Goal: Check status: Check status

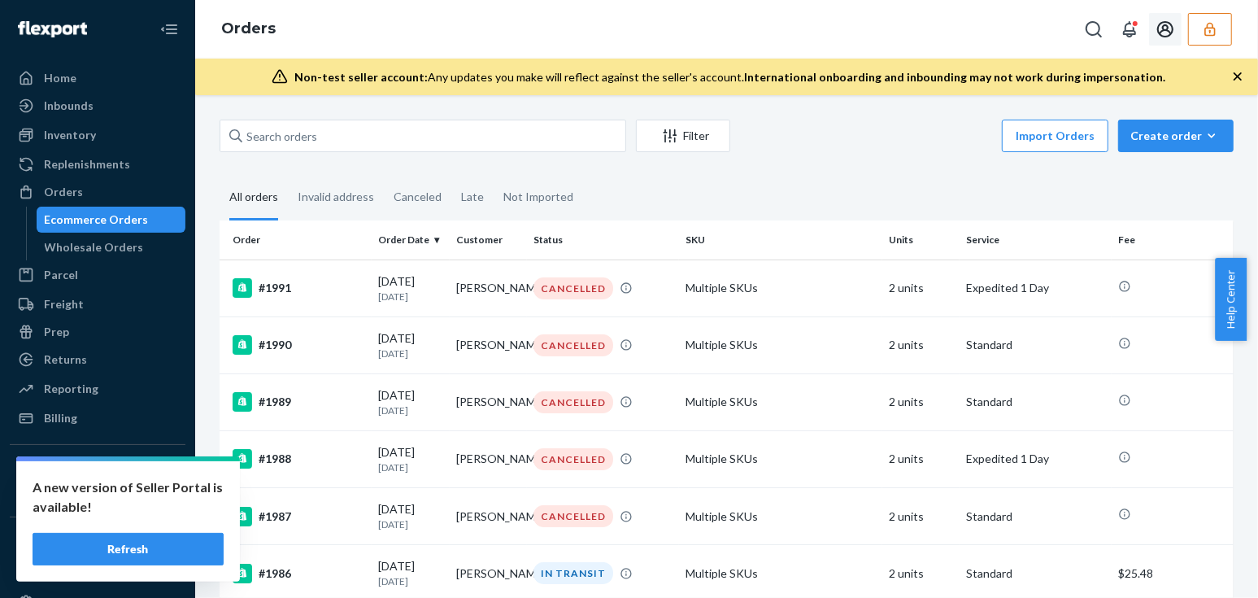
click at [1224, 29] on button "button" at bounding box center [1211, 29] width 44 height 33
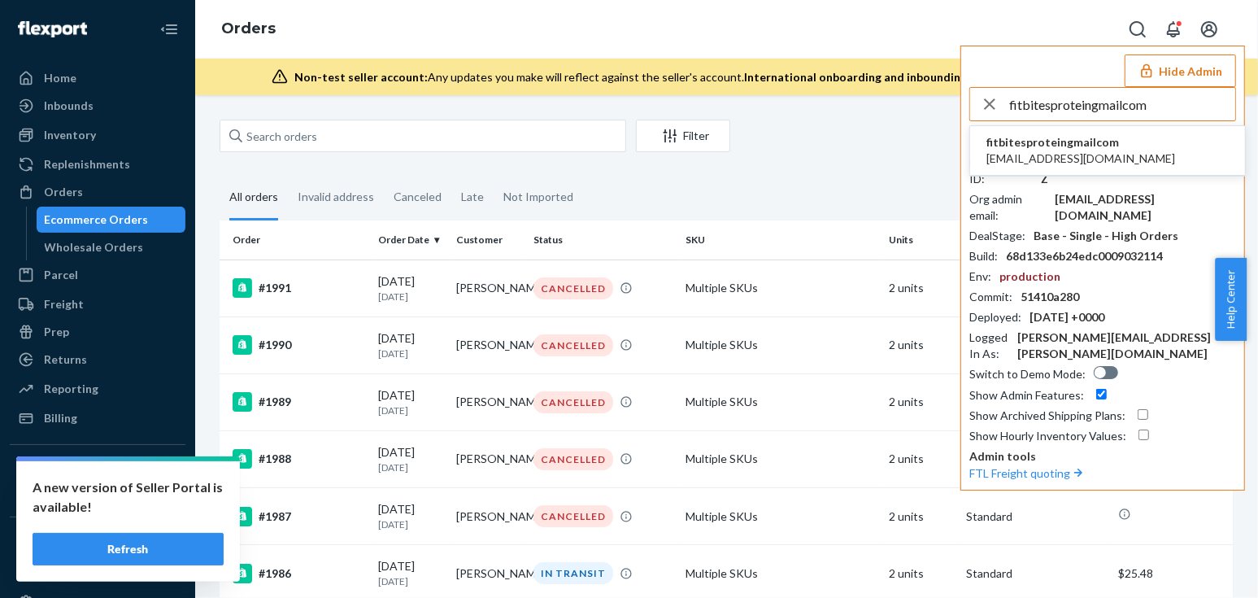
type input "fitbitesproteingmailcom"
click at [1036, 147] on span "fitbitesproteingmailcom" at bounding box center [1081, 142] width 189 height 16
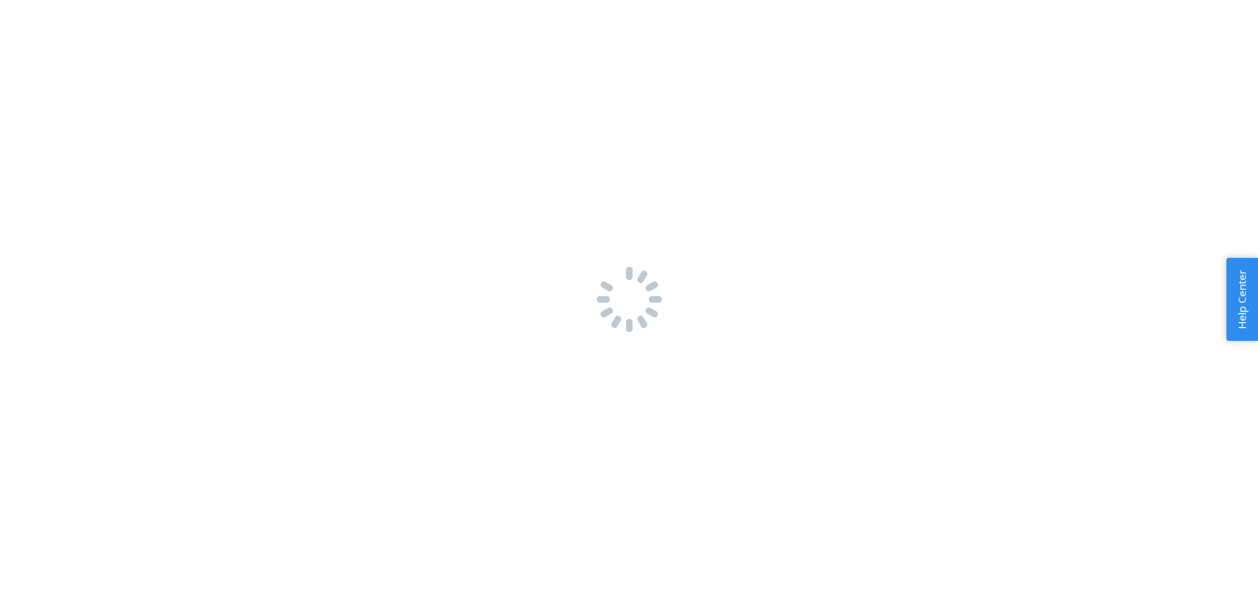
click at [927, 535] on div at bounding box center [629, 299] width 1258 height 598
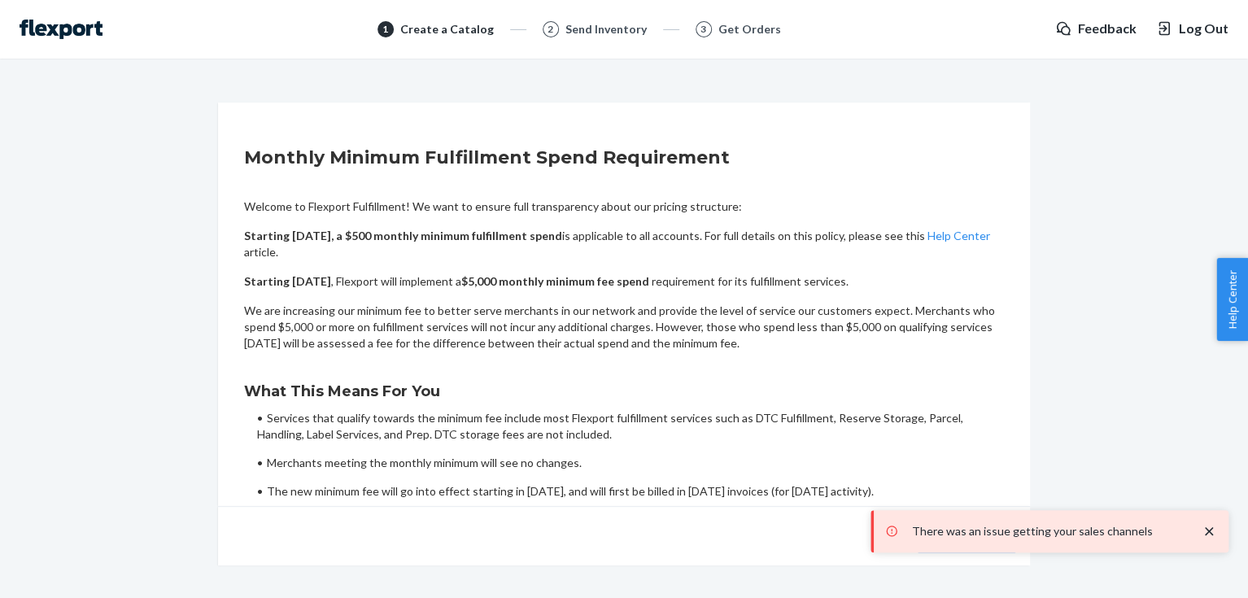
click at [772, 539] on div "Acknowledge" at bounding box center [820, 536] width 393 height 33
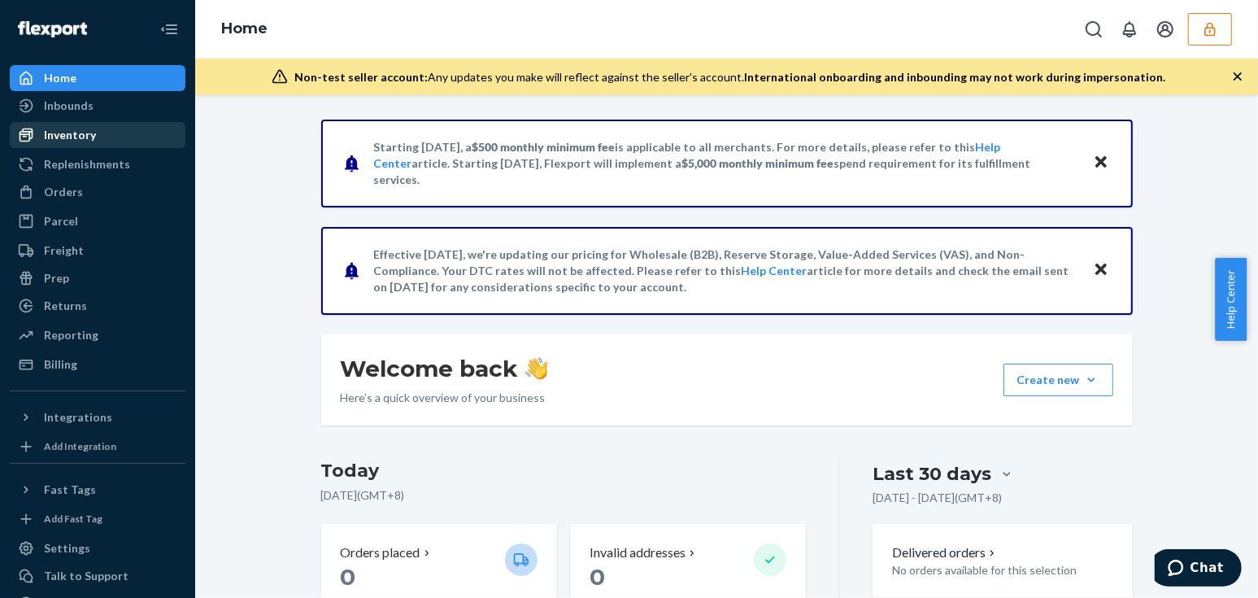
click at [72, 134] on div "Inventory" at bounding box center [70, 135] width 52 height 16
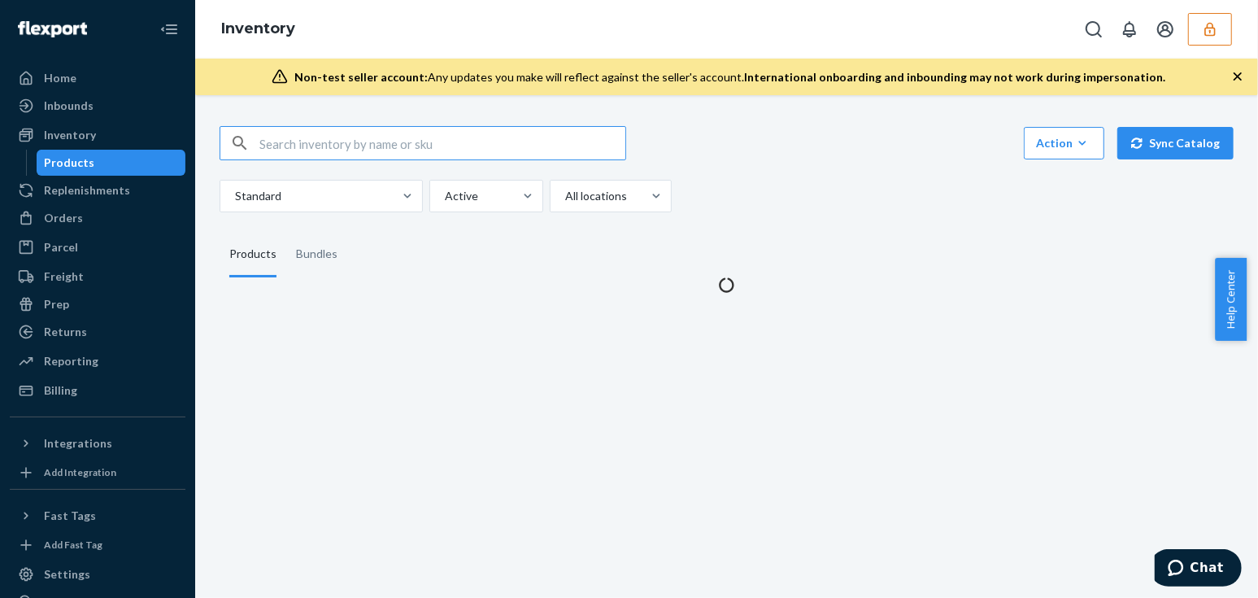
click at [303, 140] on input "text" at bounding box center [443, 143] width 366 height 33
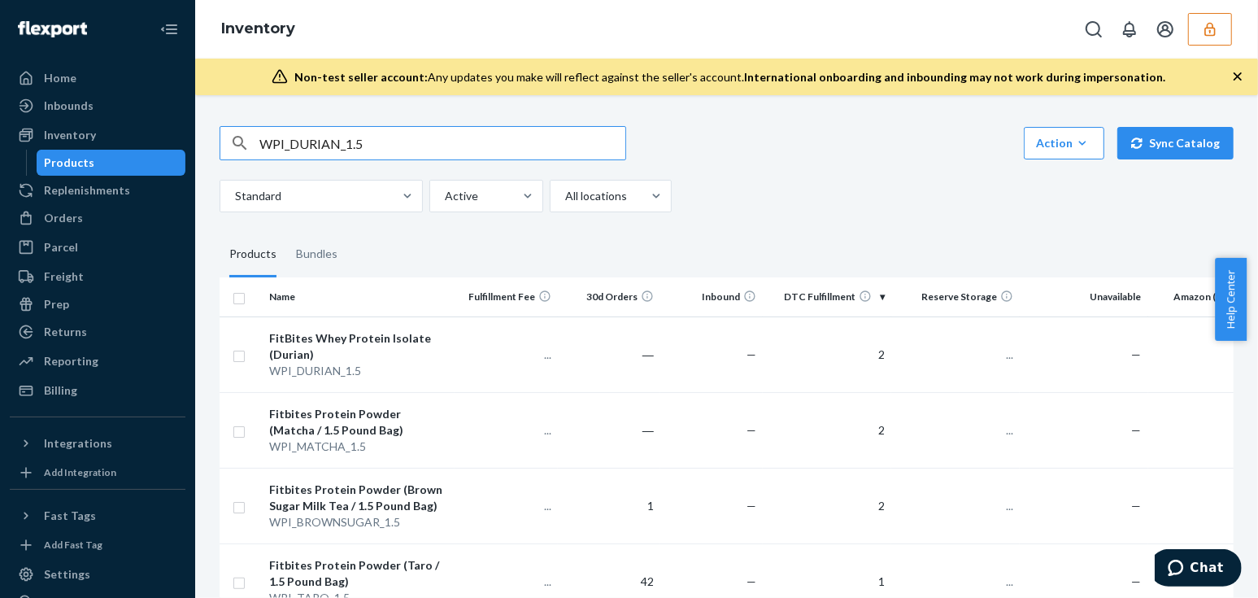
type input "WPI_DURIAN_1.5"
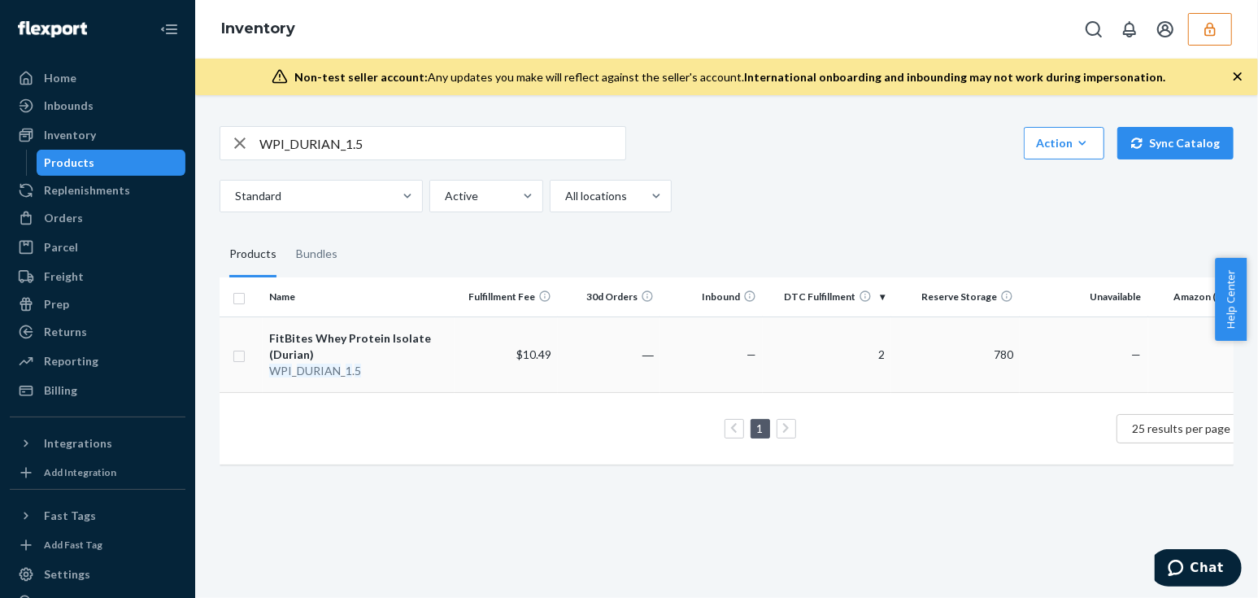
click at [513, 379] on td "$10.49" at bounding box center [506, 354] width 103 height 76
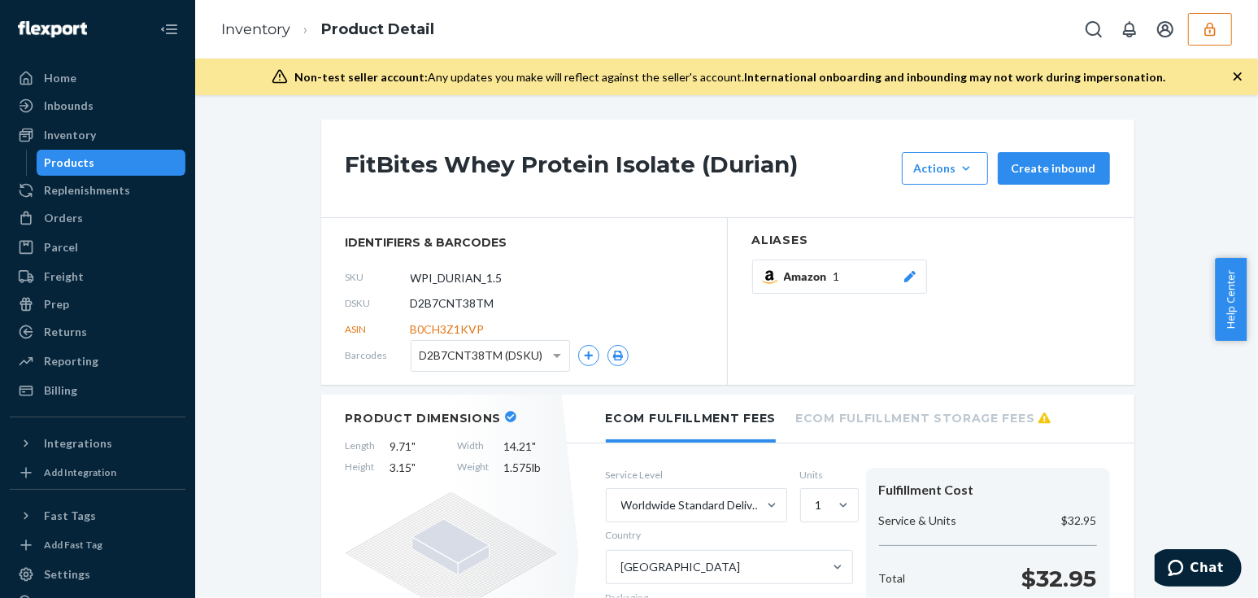
click at [346, 282] on span "SKU" at bounding box center [378, 277] width 65 height 14
click at [1210, 44] on button "button" at bounding box center [1211, 29] width 44 height 33
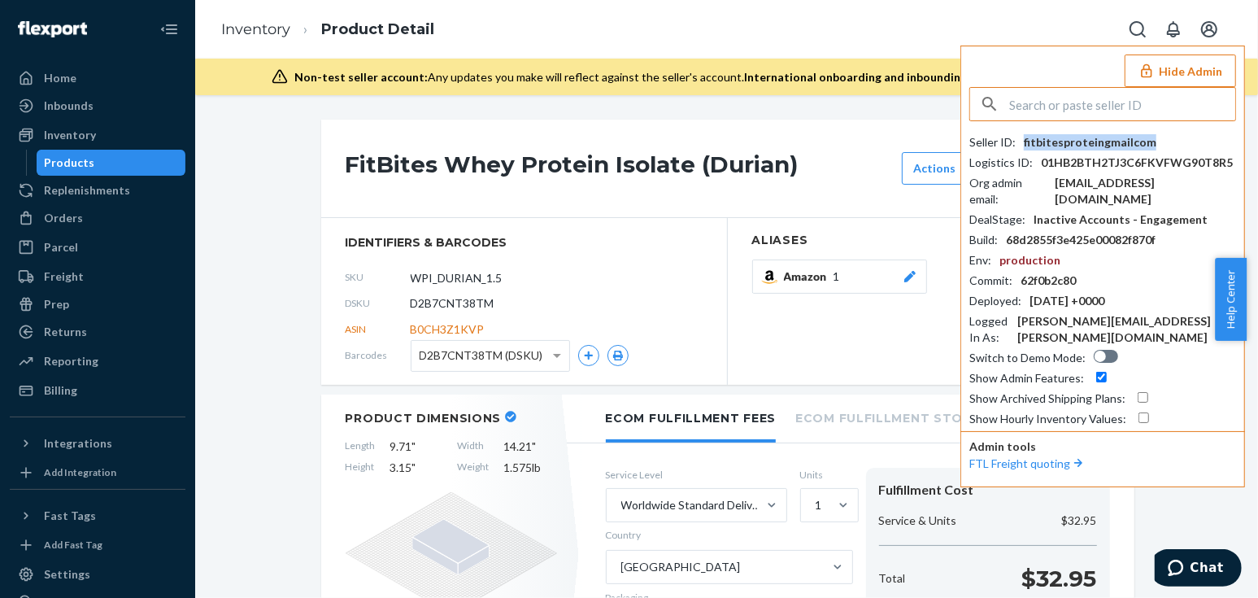
click at [1088, 139] on div "fitbitesproteingmailcom" at bounding box center [1090, 142] width 133 height 16
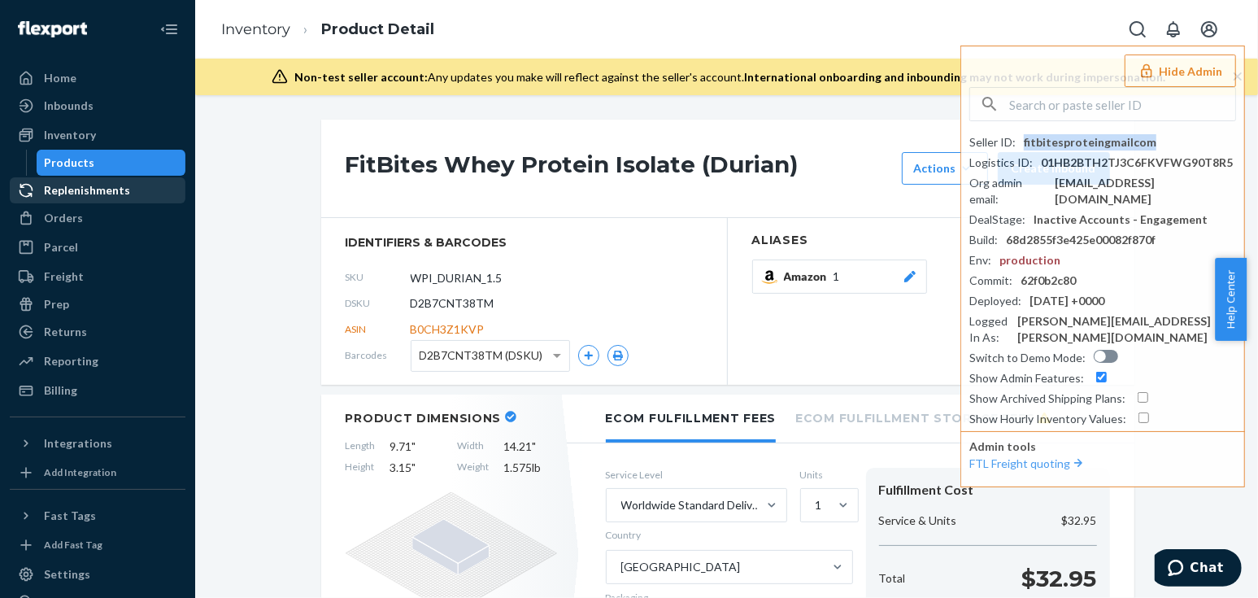
copy div "fitbitesproteingmailcom"
click at [452, 309] on span "D2B7CNT38TM" at bounding box center [453, 303] width 84 height 16
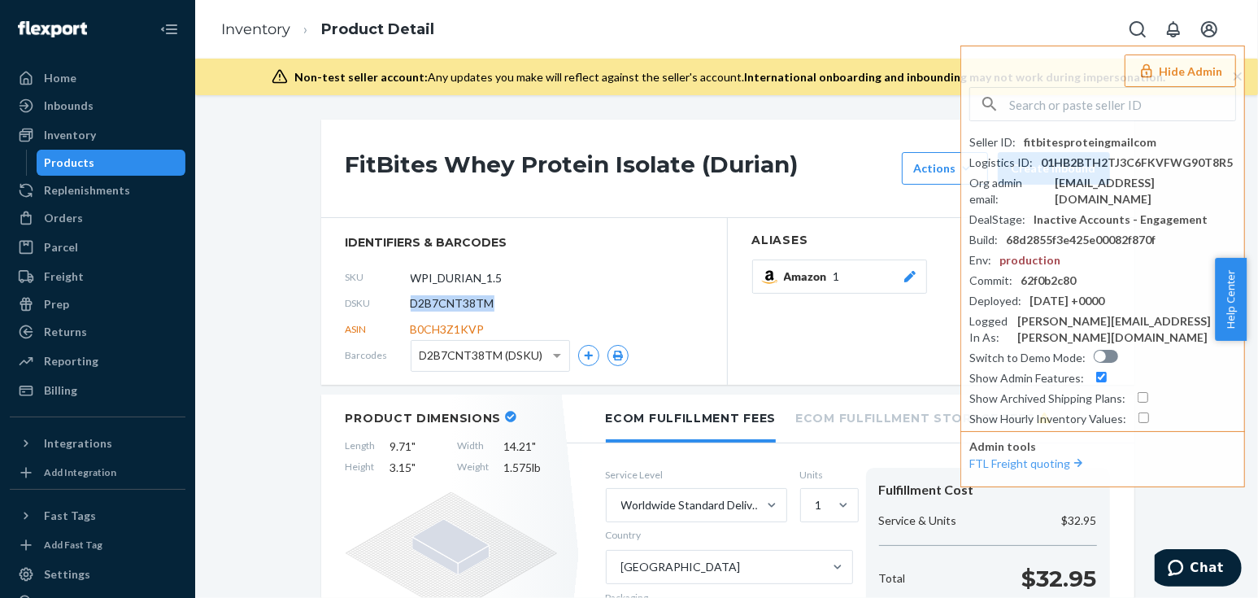
click at [452, 309] on span "D2B7CNT38TM" at bounding box center [453, 303] width 84 height 16
copy span "D2B7CNT38TM"
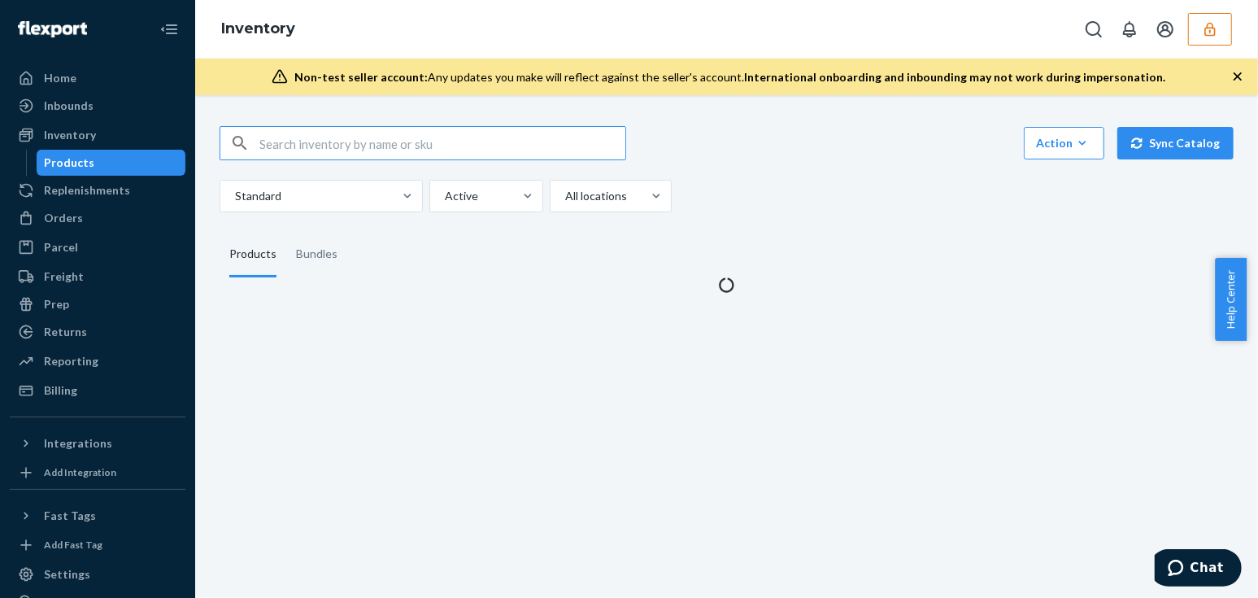
click at [516, 146] on input "text" at bounding box center [443, 143] width 366 height 33
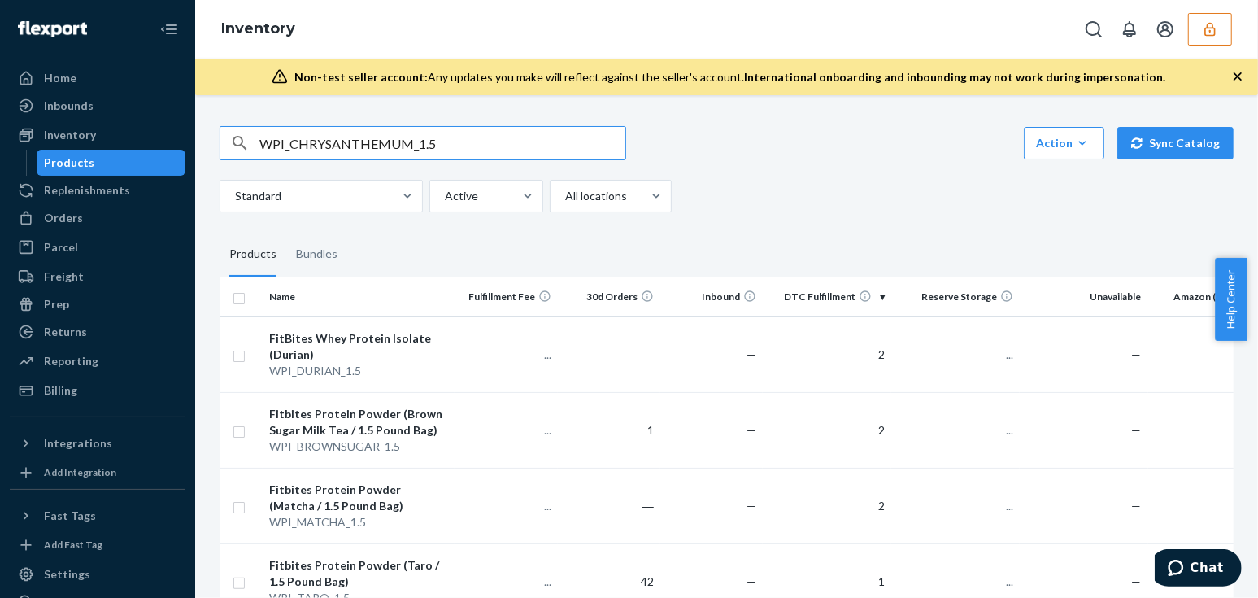
type input "WPI_CHRYSANTHEMUM_1.5"
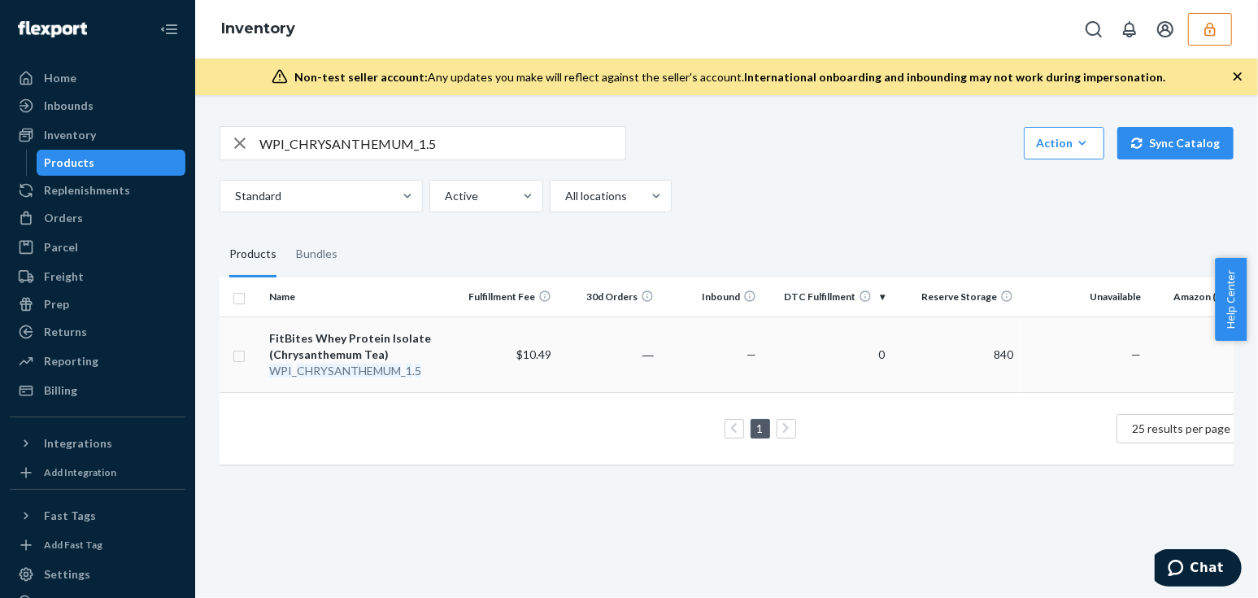
click at [542, 346] on td "$10.49" at bounding box center [506, 354] width 103 height 76
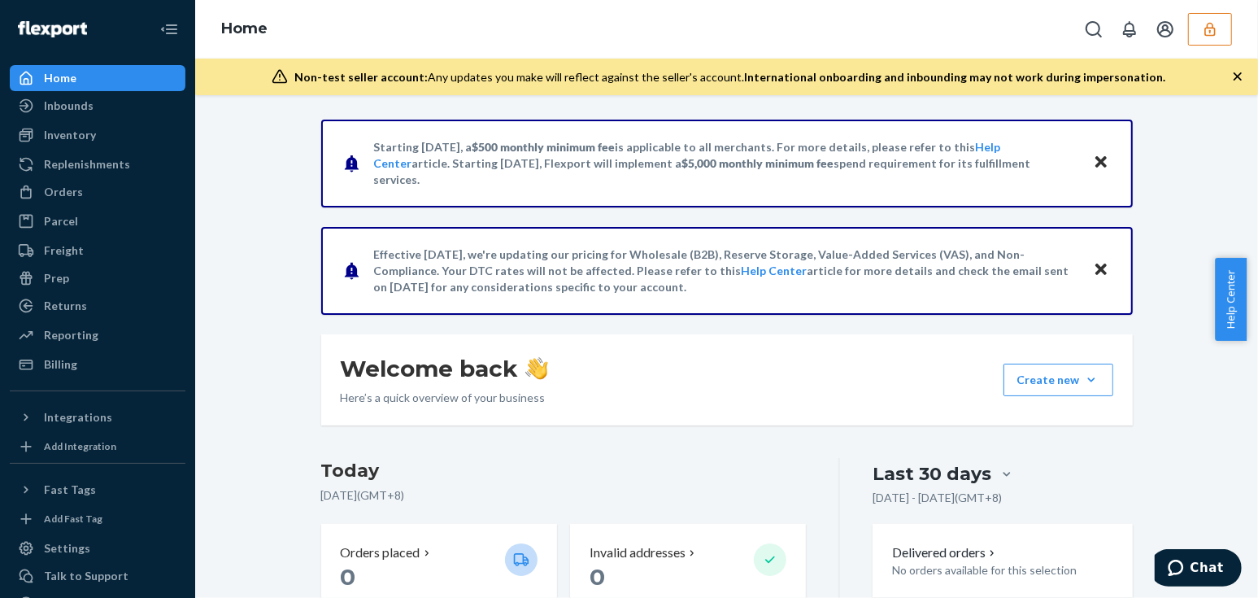
click at [1217, 37] on button "button" at bounding box center [1211, 29] width 44 height 33
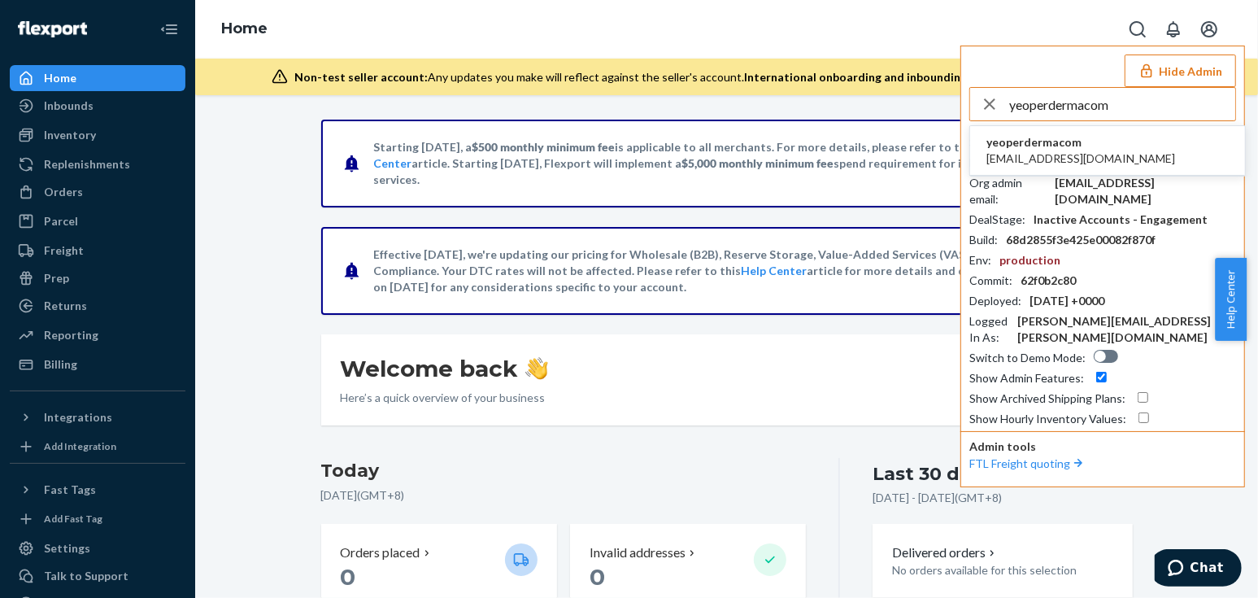
type input "yeoperdermacom"
click at [1058, 154] on span "[EMAIL_ADDRESS][DOMAIN_NAME]" at bounding box center [1081, 158] width 189 height 16
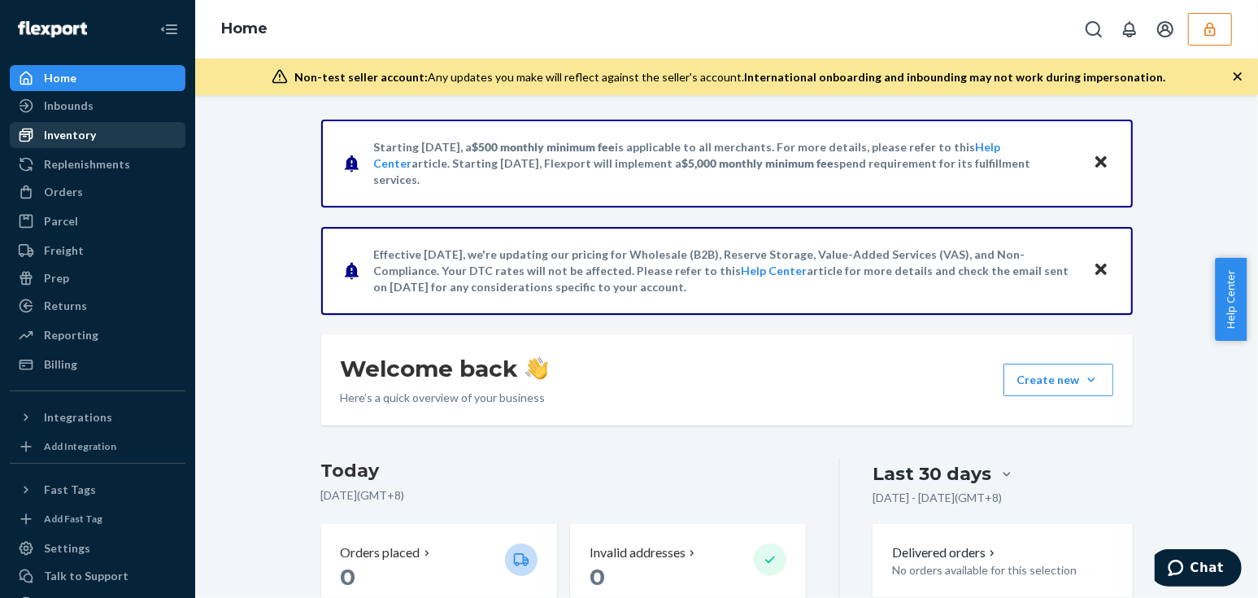
click at [130, 146] on div "Inventory" at bounding box center [97, 135] width 172 height 23
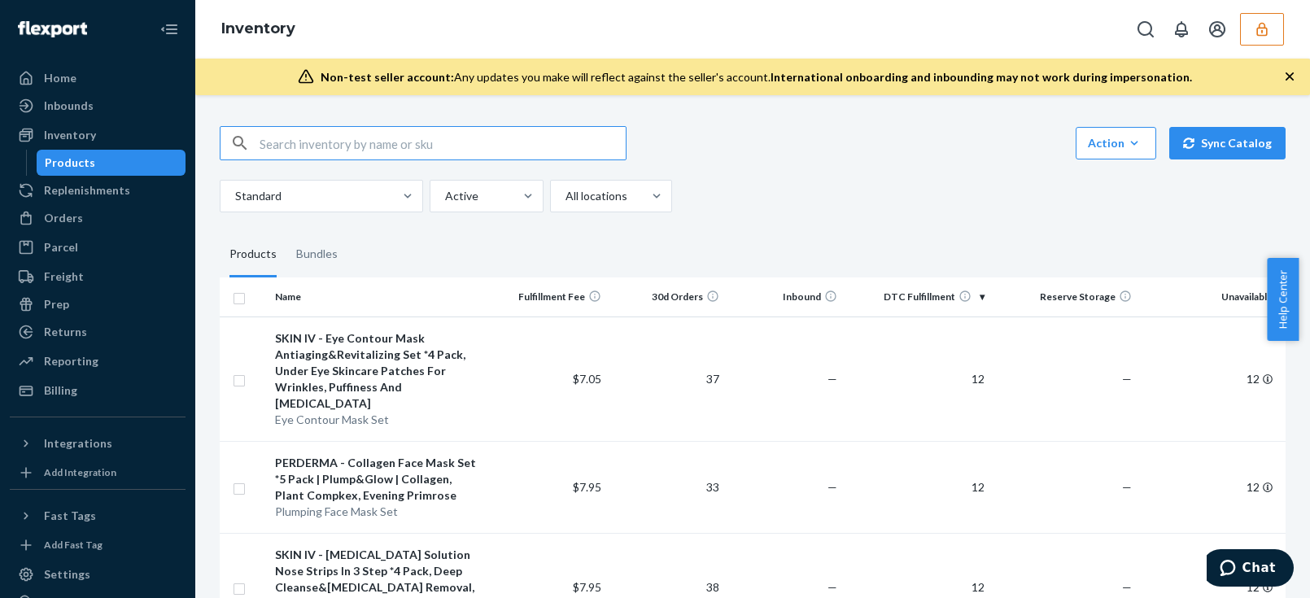
scroll to position [147, 0]
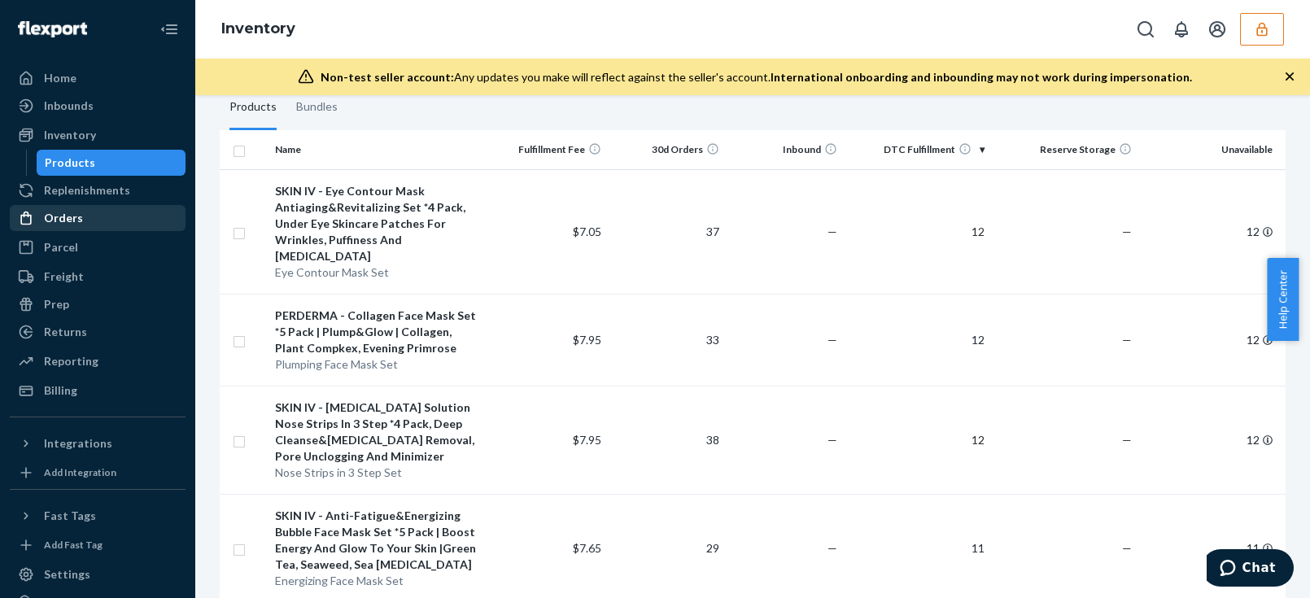
click at [84, 221] on div "Orders" at bounding box center [97, 218] width 172 height 23
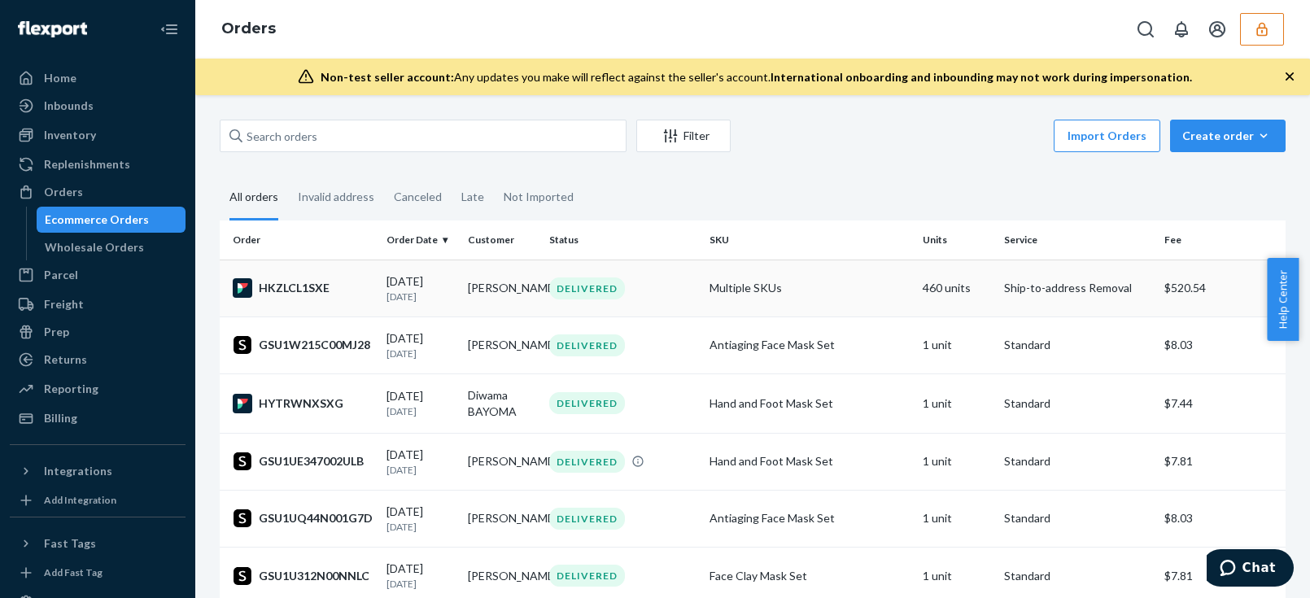
click at [411, 276] on div "09/10/2025 13 days ago" at bounding box center [420, 288] width 68 height 30
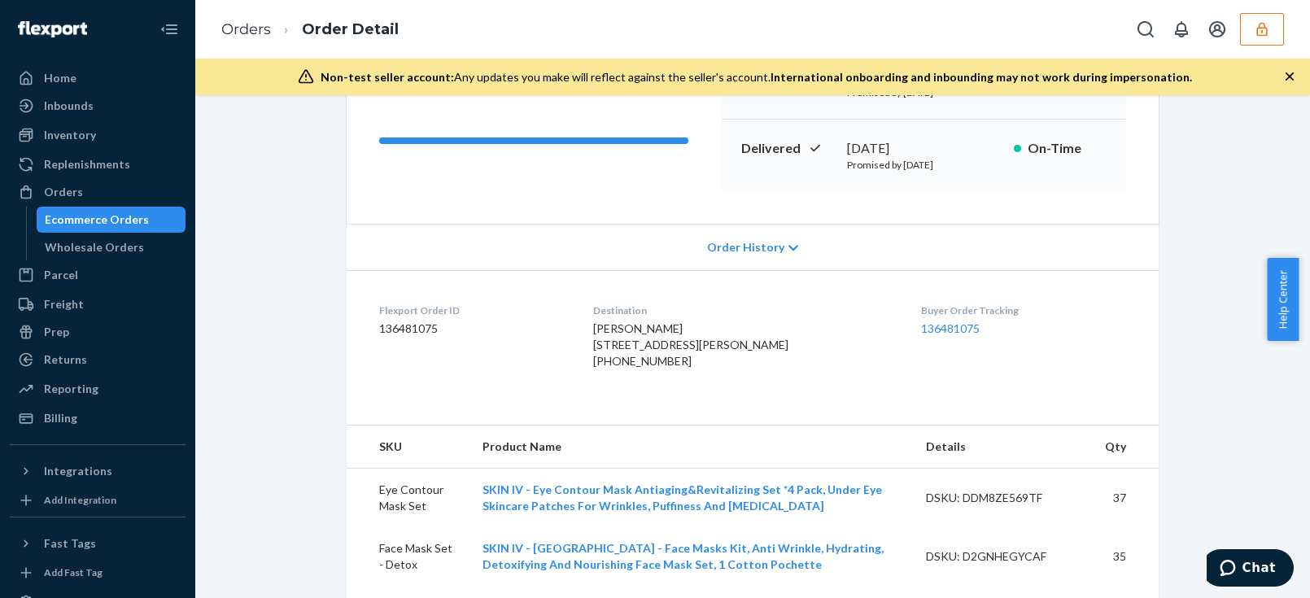
drag, startPoint x: 778, startPoint y: 222, endPoint x: 755, endPoint y: 246, distance: 32.8
click at [775, 225] on div "Order History" at bounding box center [753, 247] width 812 height 46
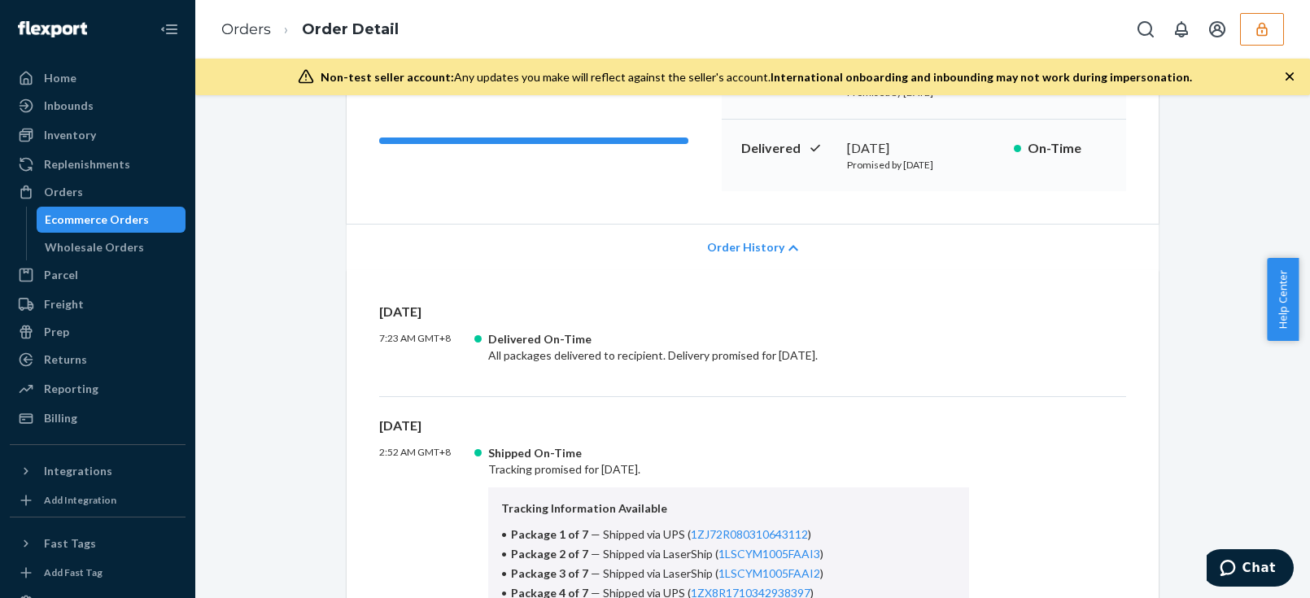
click at [754, 246] on span "Order History" at bounding box center [745, 247] width 77 height 16
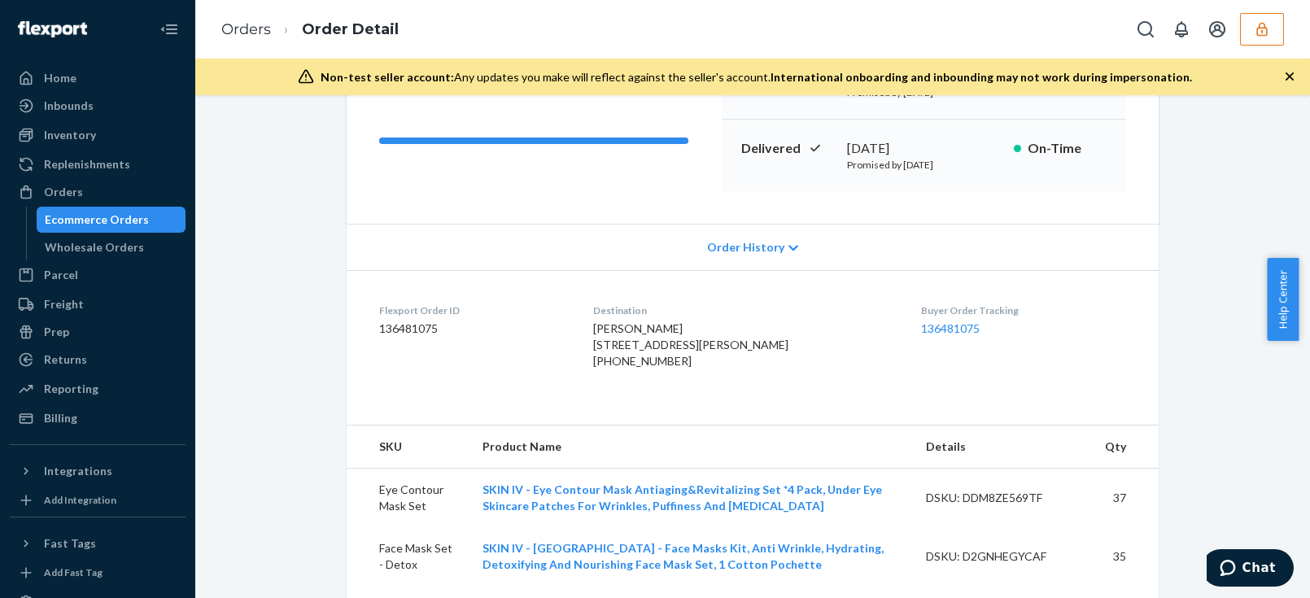
click at [754, 246] on span "Order History" at bounding box center [745, 247] width 77 height 16
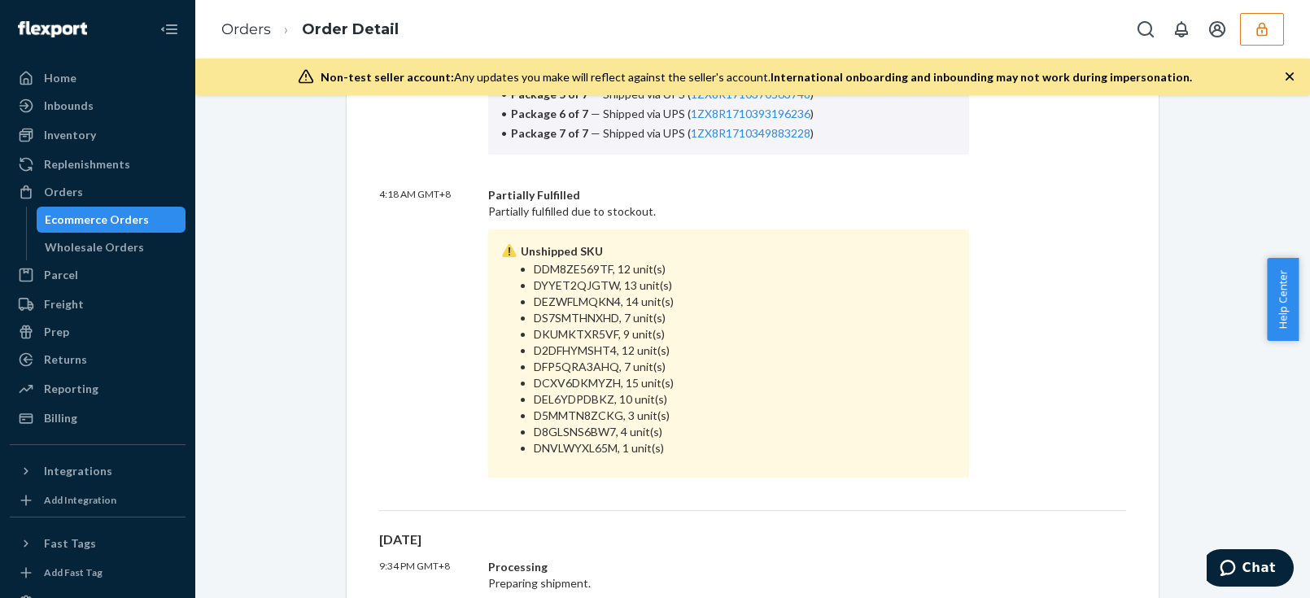
scroll to position [813, 0]
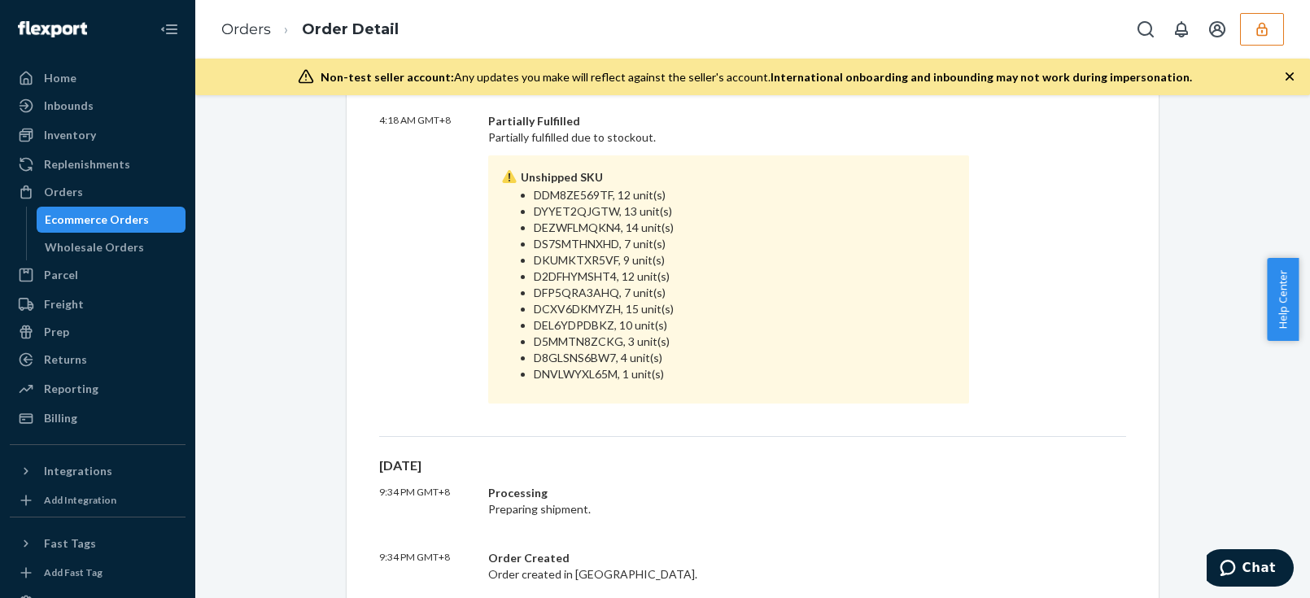
click at [556, 191] on li "DDM8ZE569TF, 12 unit(s)" at bounding box center [745, 195] width 422 height 16
copy li "DDM8ZE569TF"
click at [85, 134] on div "Inventory" at bounding box center [70, 135] width 52 height 16
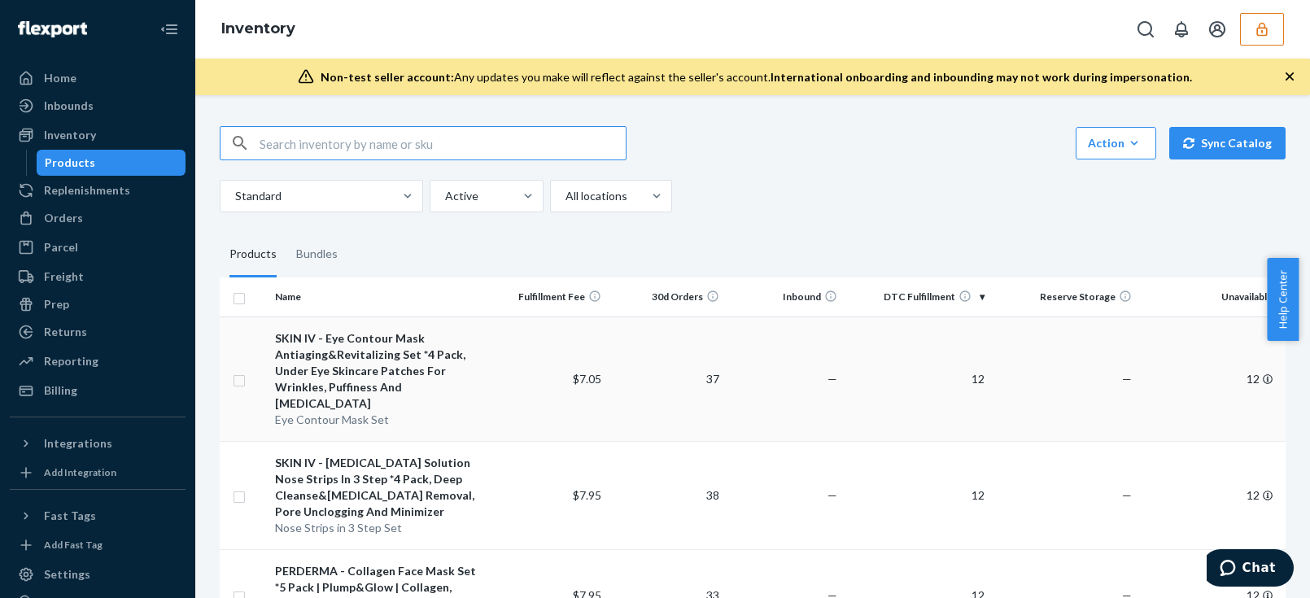
click at [456, 381] on div "SKIN IV - Eye Contour Mask Antiaging&Revitalizing Set *4 Pack, Under Eye Skinca…" at bounding box center [379, 370] width 208 height 81
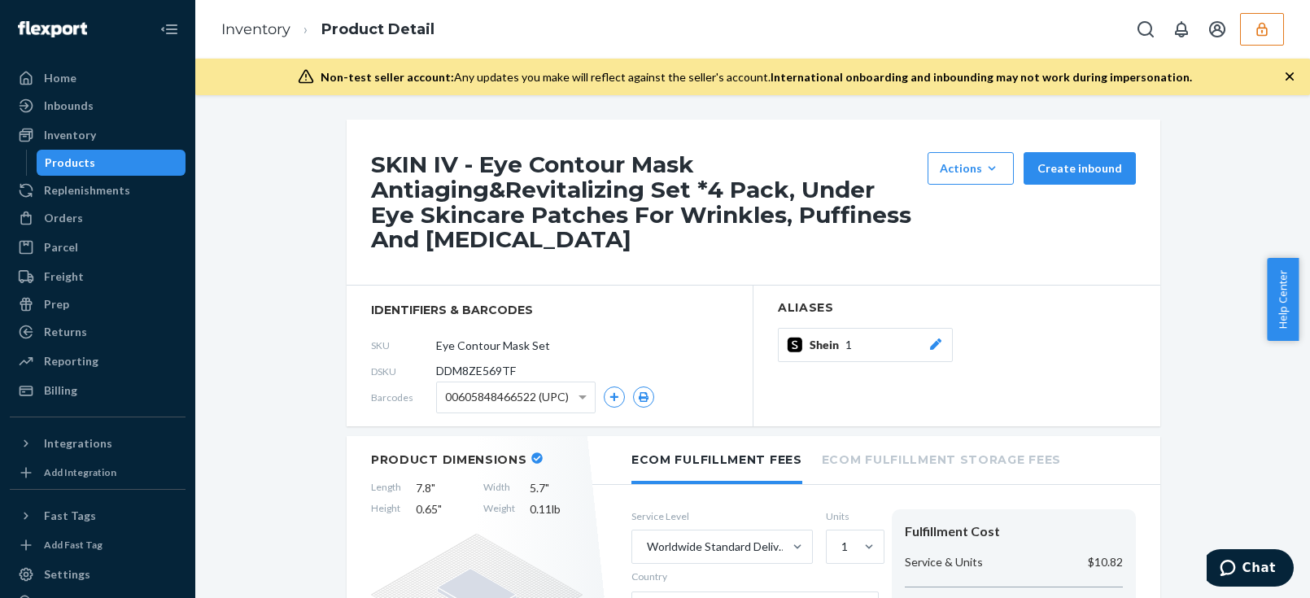
click at [65, 219] on div "Orders" at bounding box center [63, 218] width 39 height 16
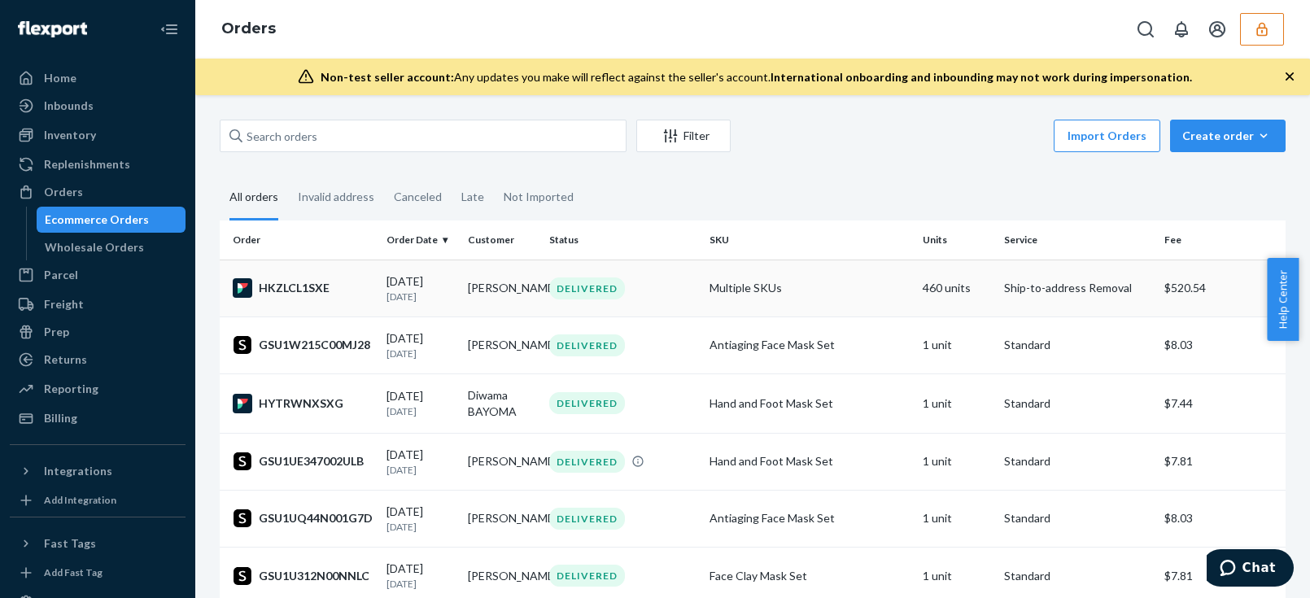
click at [496, 291] on td "DAWON YEO" at bounding box center [501, 288] width 81 height 57
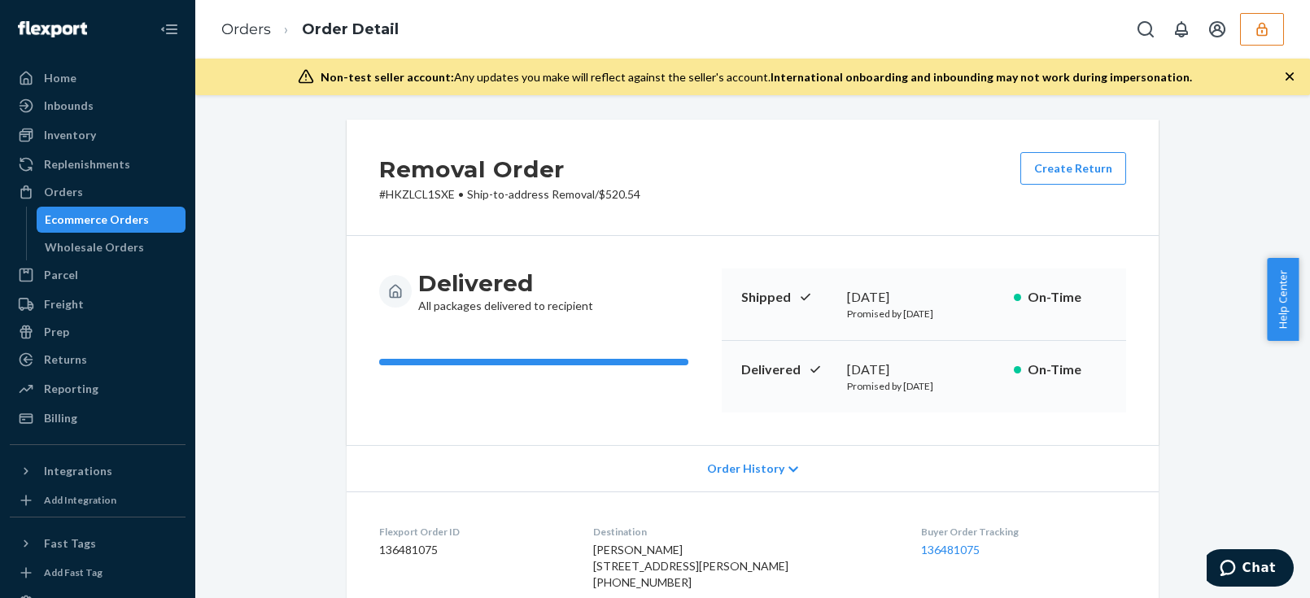
click at [692, 461] on div "Order History" at bounding box center [753, 468] width 812 height 46
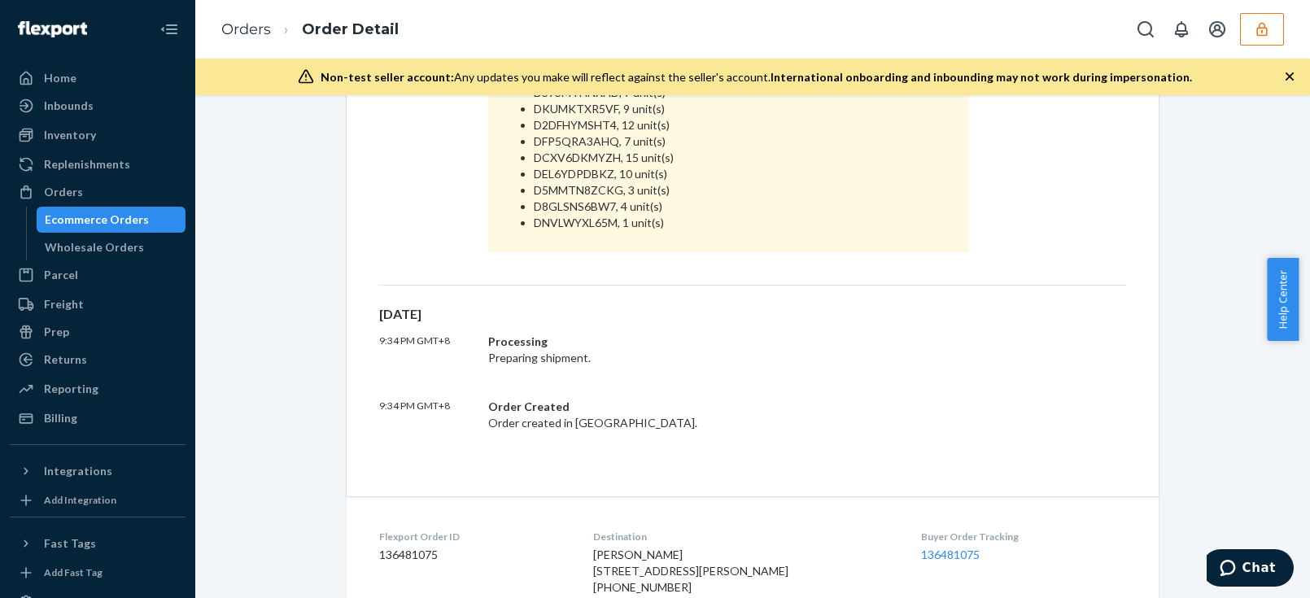
scroll to position [669, 0]
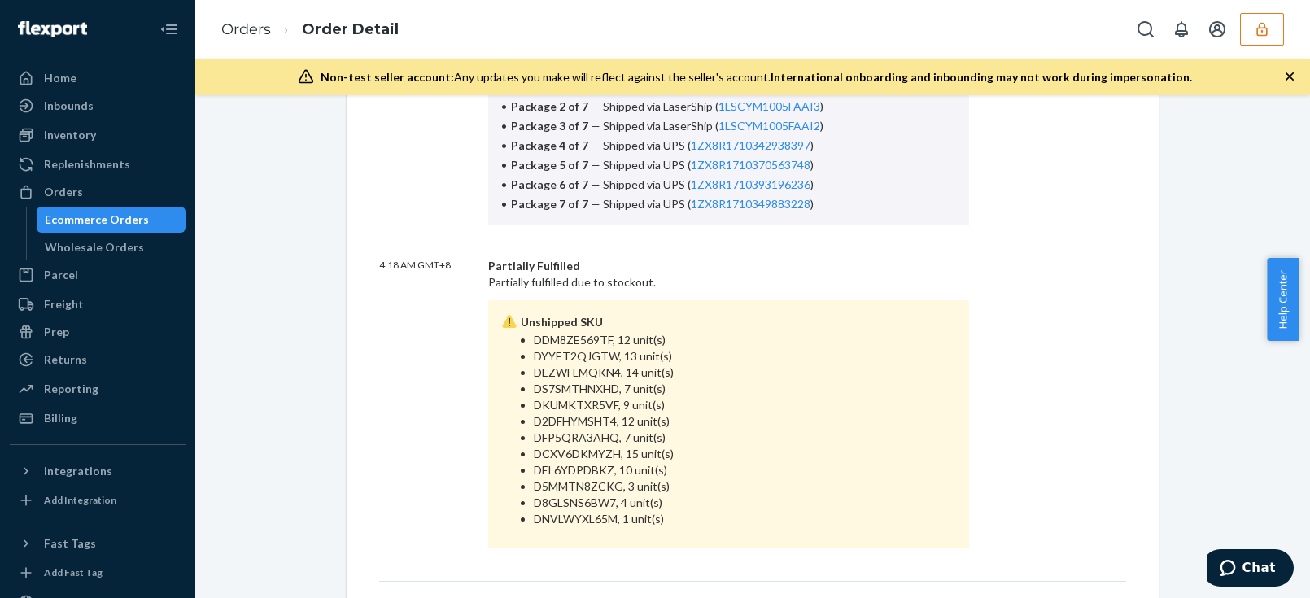
click at [347, 367] on div "Thu, Sep 18 7:23 AM GMT+8 Delivered On-Time All packages delivered to recipient…" at bounding box center [753, 308] width 812 height 970
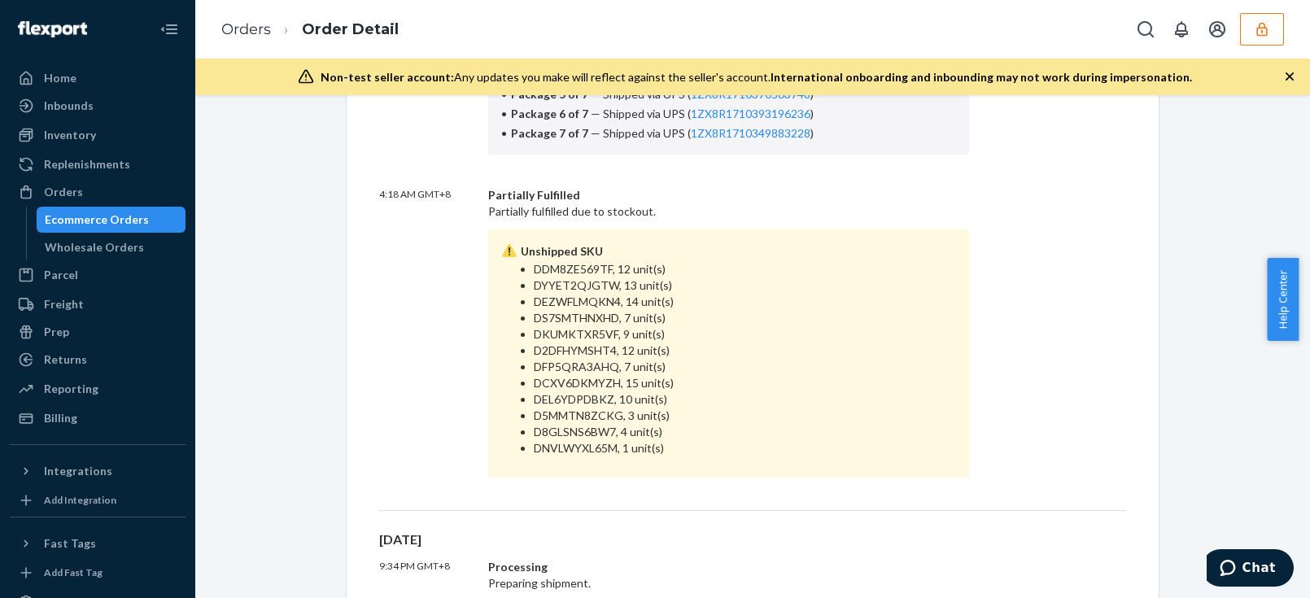
scroll to position [1035, 0]
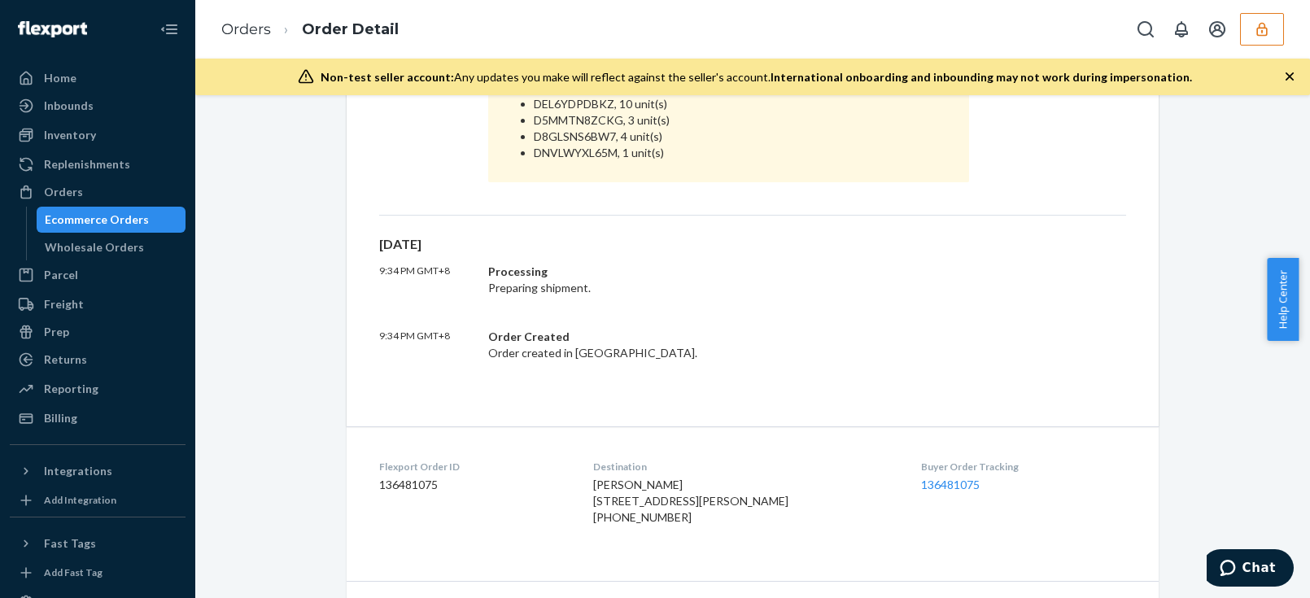
click at [419, 481] on dd "136481075" at bounding box center [473, 485] width 188 height 16
copy dd "136481075"
click at [1012, 278] on div "9:34 PM GMT+8 Processing Preparing shipment." at bounding box center [752, 280] width 747 height 33
click at [1247, 30] on button "button" at bounding box center [1262, 29] width 44 height 33
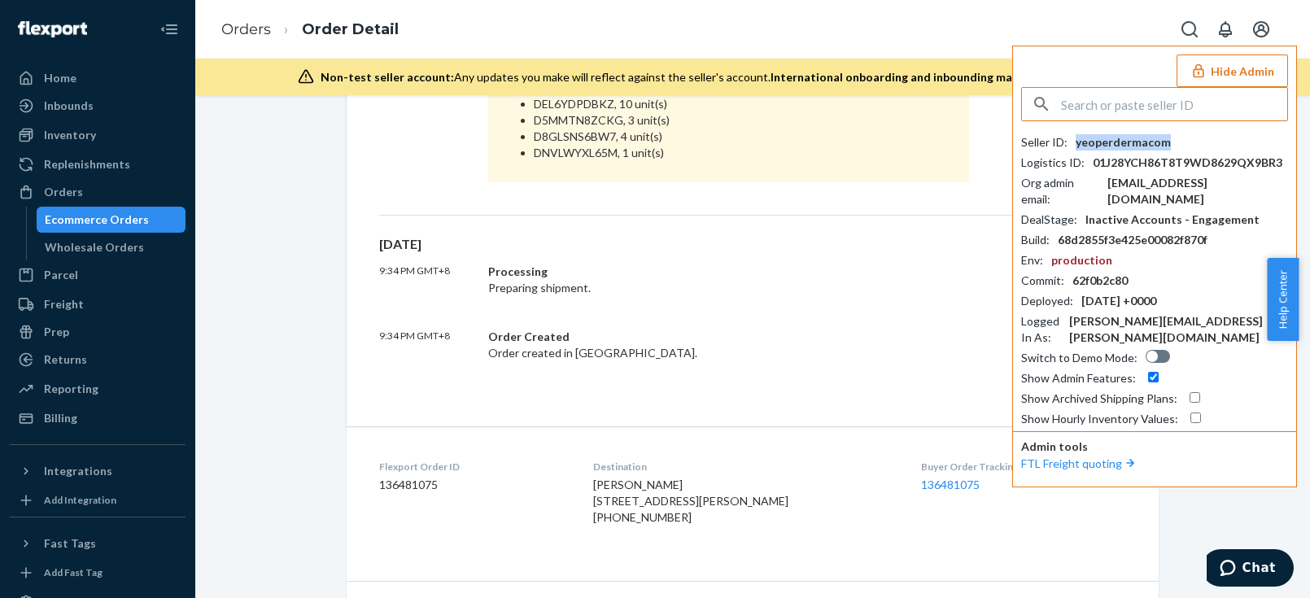
click at [1146, 134] on div "yeoperdermacom" at bounding box center [1122, 142] width 95 height 16
click at [442, 486] on dd "136481075" at bounding box center [473, 485] width 188 height 16
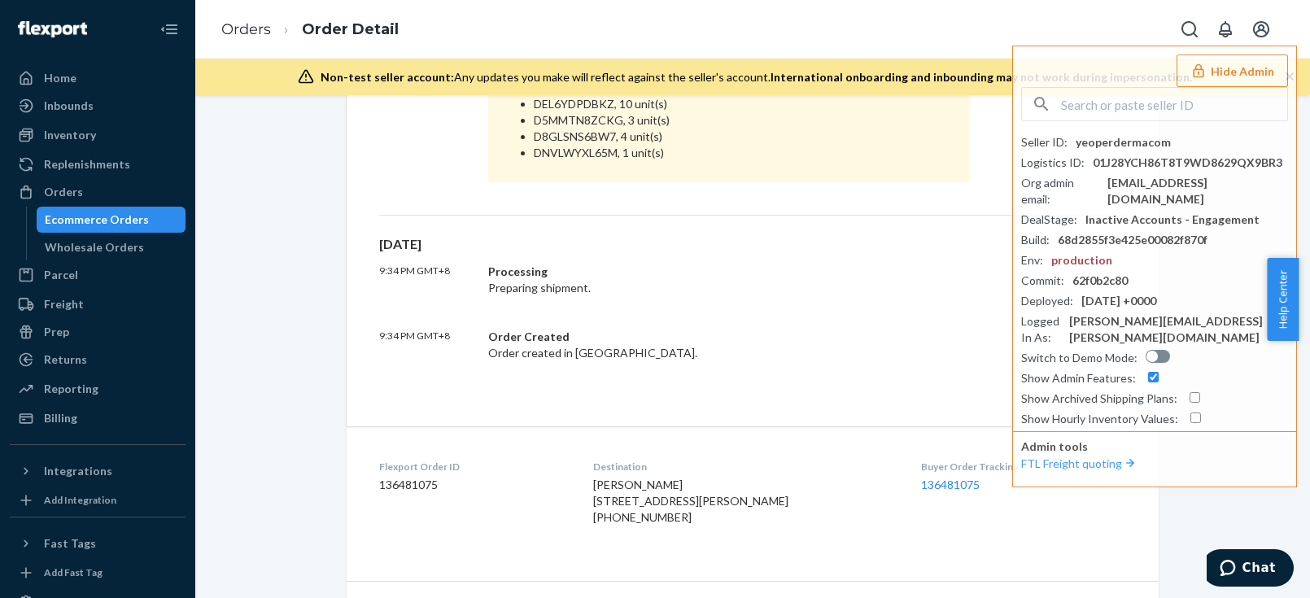
click at [401, 487] on dd "136481075" at bounding box center [473, 485] width 188 height 16
copy dd "136481075"
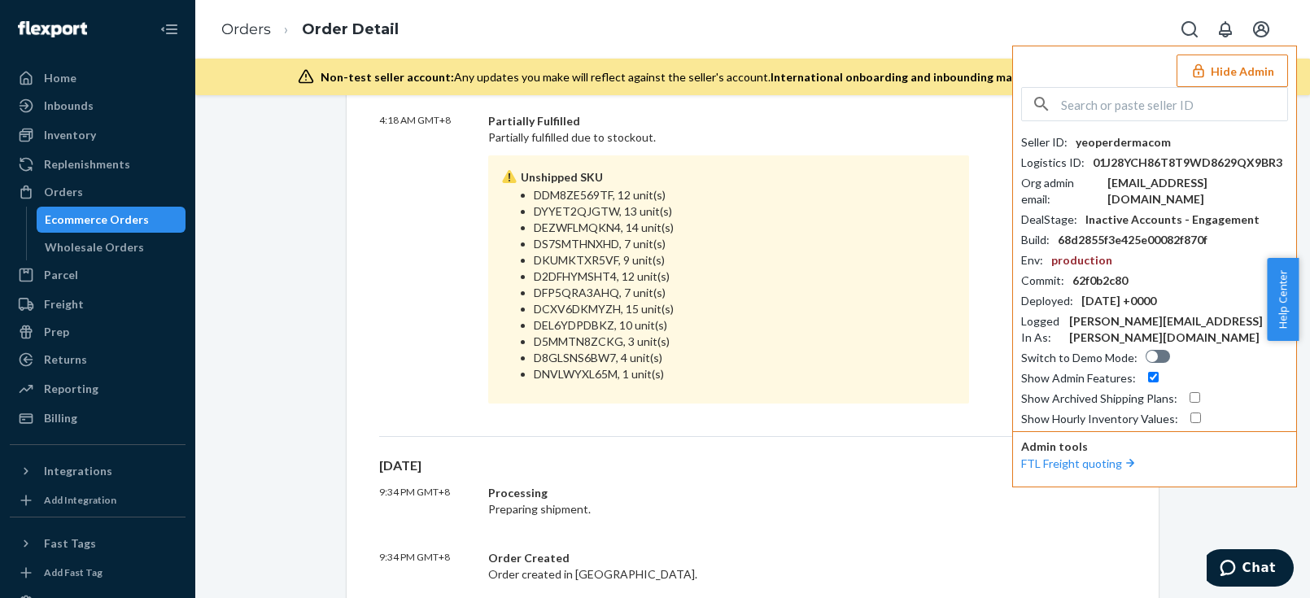
click at [1117, 105] on input "text" at bounding box center [1174, 104] width 226 height 33
paste input "treycrispshopifycom"
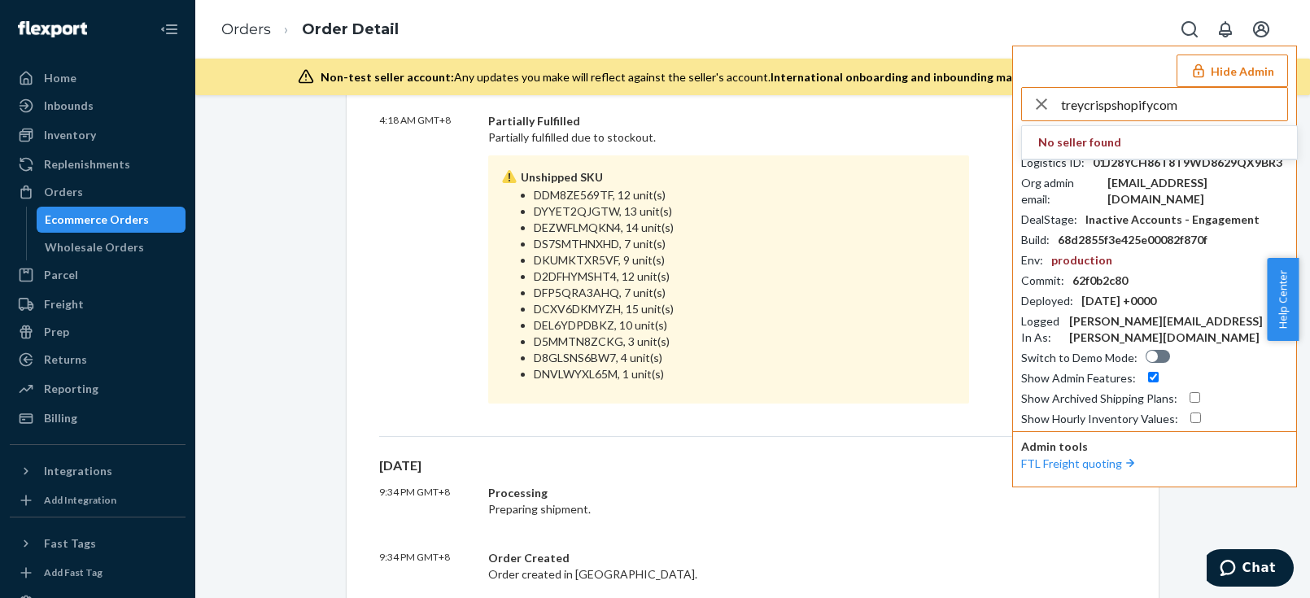
type input "treycrispshopifycom"
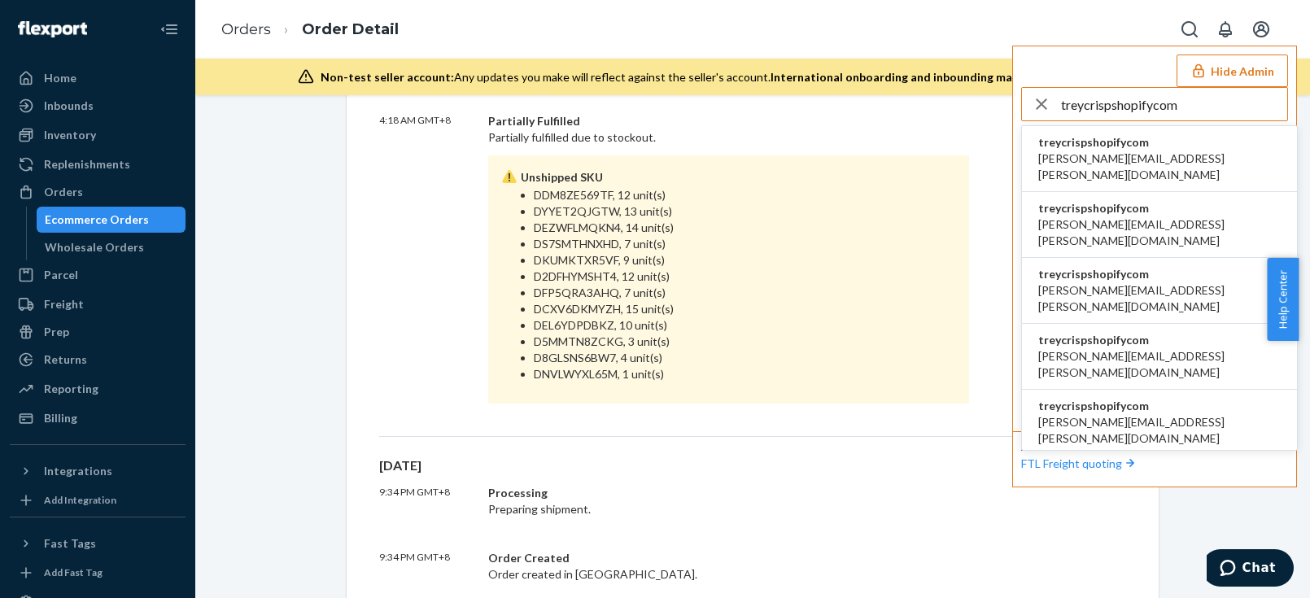
click at [1088, 168] on li "treycrispshopifycom adam.j.smith@shopify.com" at bounding box center [1159, 159] width 275 height 66
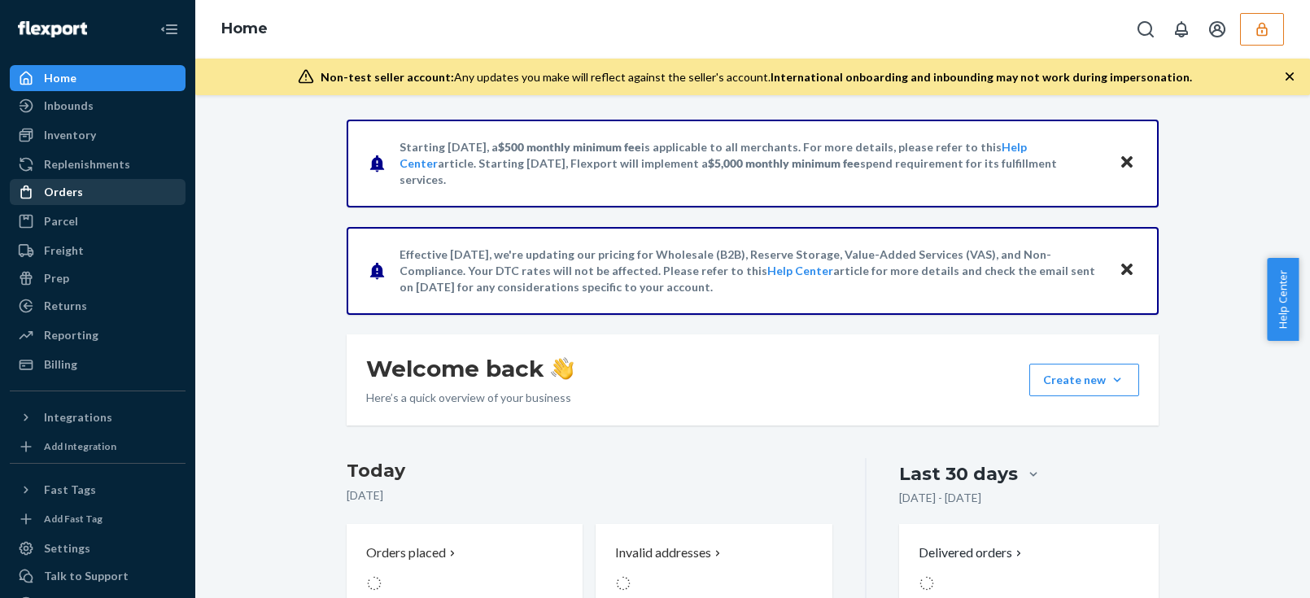
click at [67, 194] on div "Orders" at bounding box center [63, 192] width 39 height 16
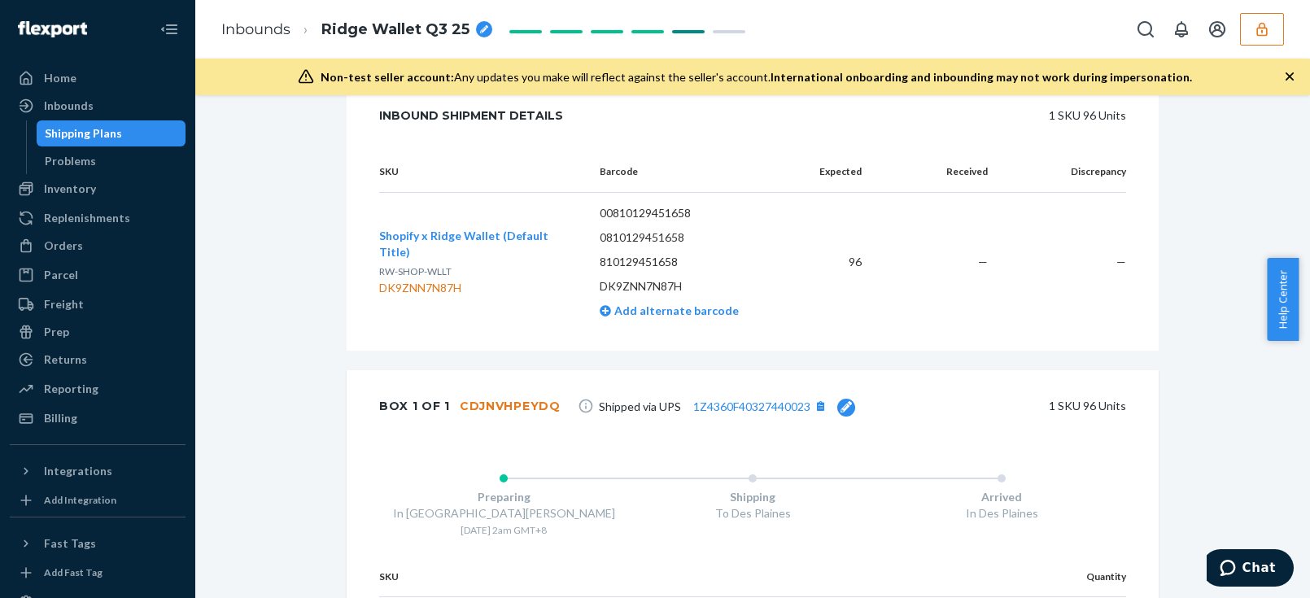
scroll to position [533, 0]
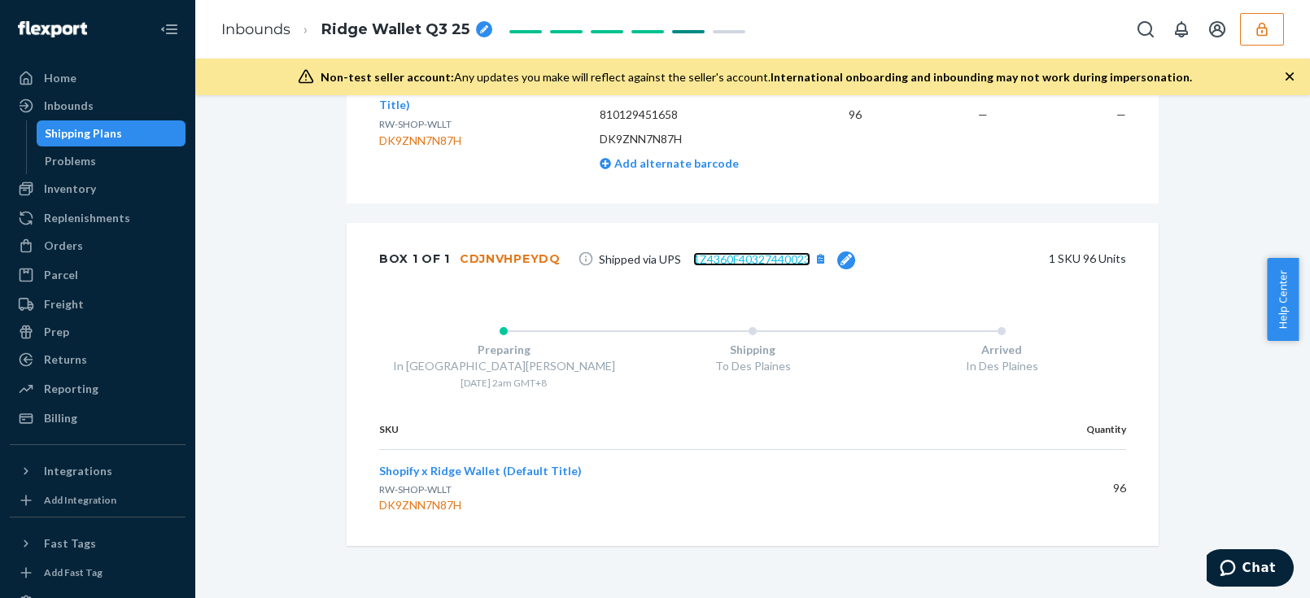
click at [761, 261] on link "1Z4360F40327440023" at bounding box center [751, 259] width 117 height 14
click at [388, 284] on div "Box 1 of 1 CDJNVHPEYDQ Shipped via UPS 1Z4360F40327440023 1 SKU 96 Units" at bounding box center [753, 259] width 812 height 72
click at [303, 275] on div "Shipment 1 Des Plaines , [GEOGRAPHIC_DATA] Shipment #1 Ready to ship Download S…" at bounding box center [752, 100] width 1090 height 995
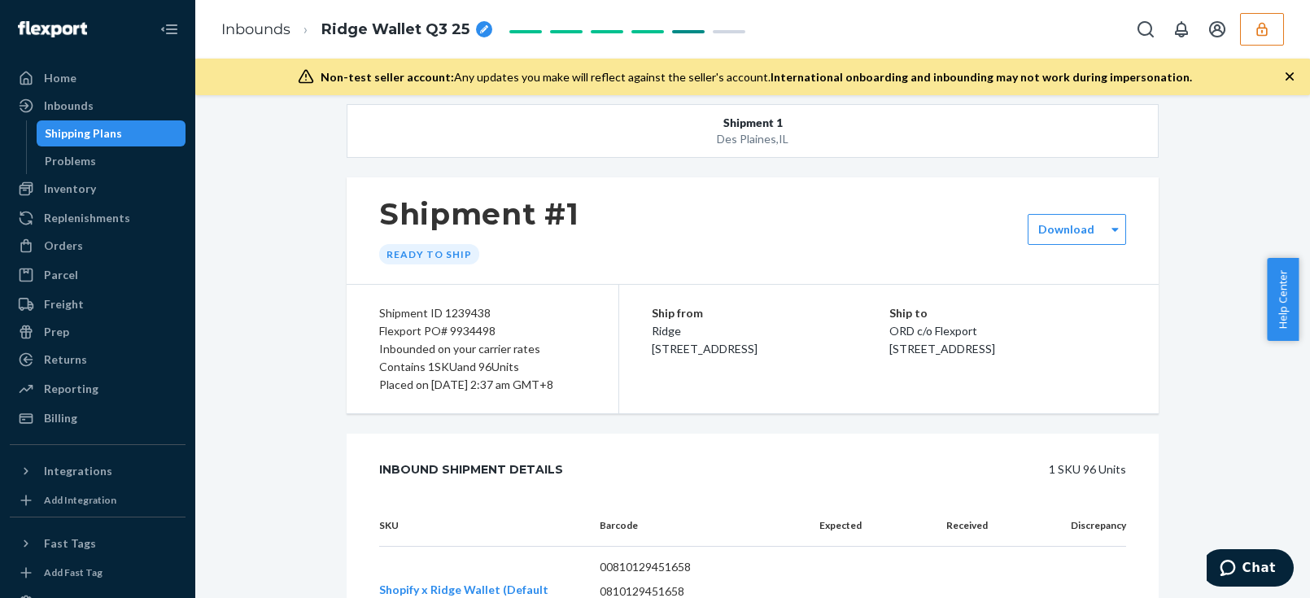
scroll to position [0, 0]
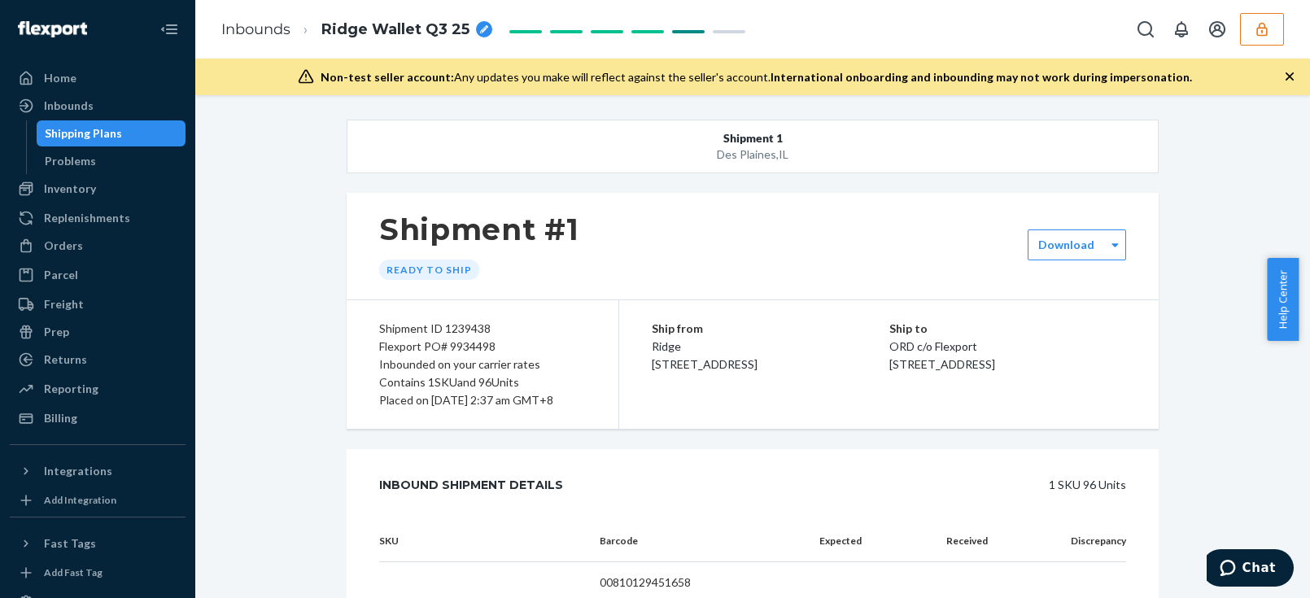
click at [457, 348] on div "Flexport PO# 9934498" at bounding box center [482, 347] width 207 height 18
copy div "9934498"
click at [1264, 33] on icon "button" at bounding box center [1262, 29] width 16 height 16
